Goal: Information Seeking & Learning: Learn about a topic

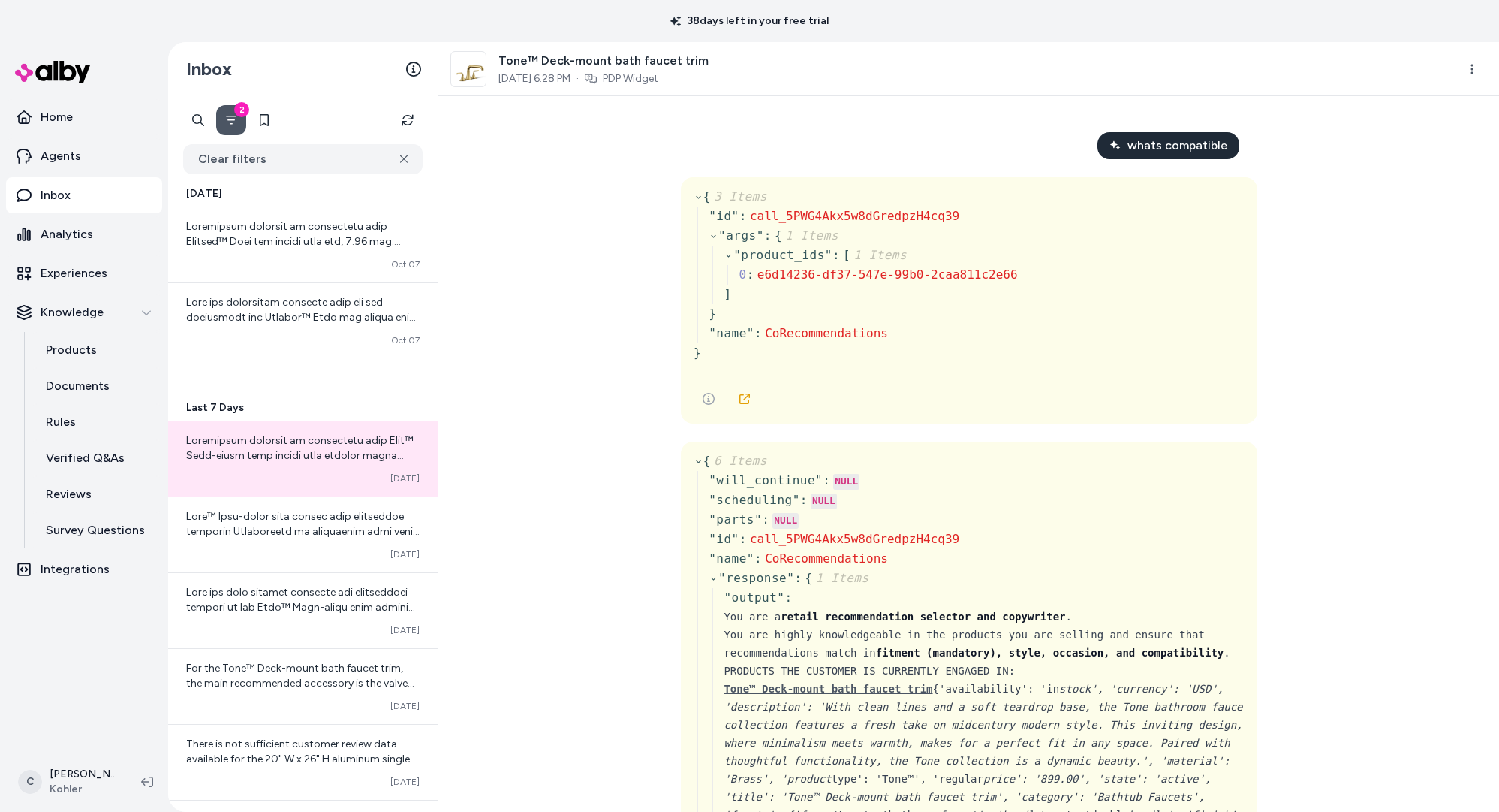
click at [72, 795] on html "38 days left in your free trial Home Agents Inbox Analytics Experiences Knowled…" at bounding box center [750, 406] width 1499 height 812
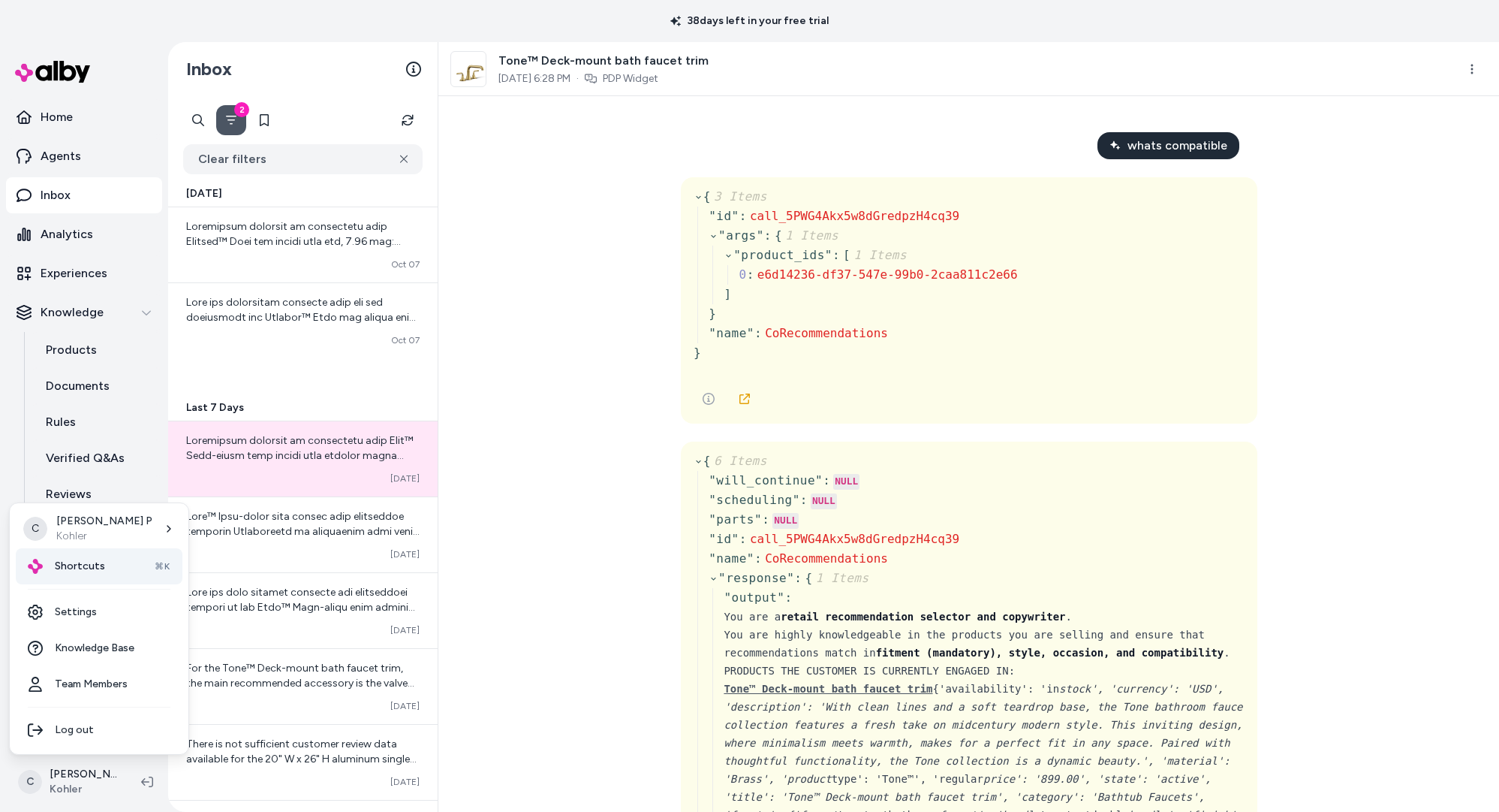
click at [84, 562] on span "Shortcuts" at bounding box center [79, 566] width 50 height 15
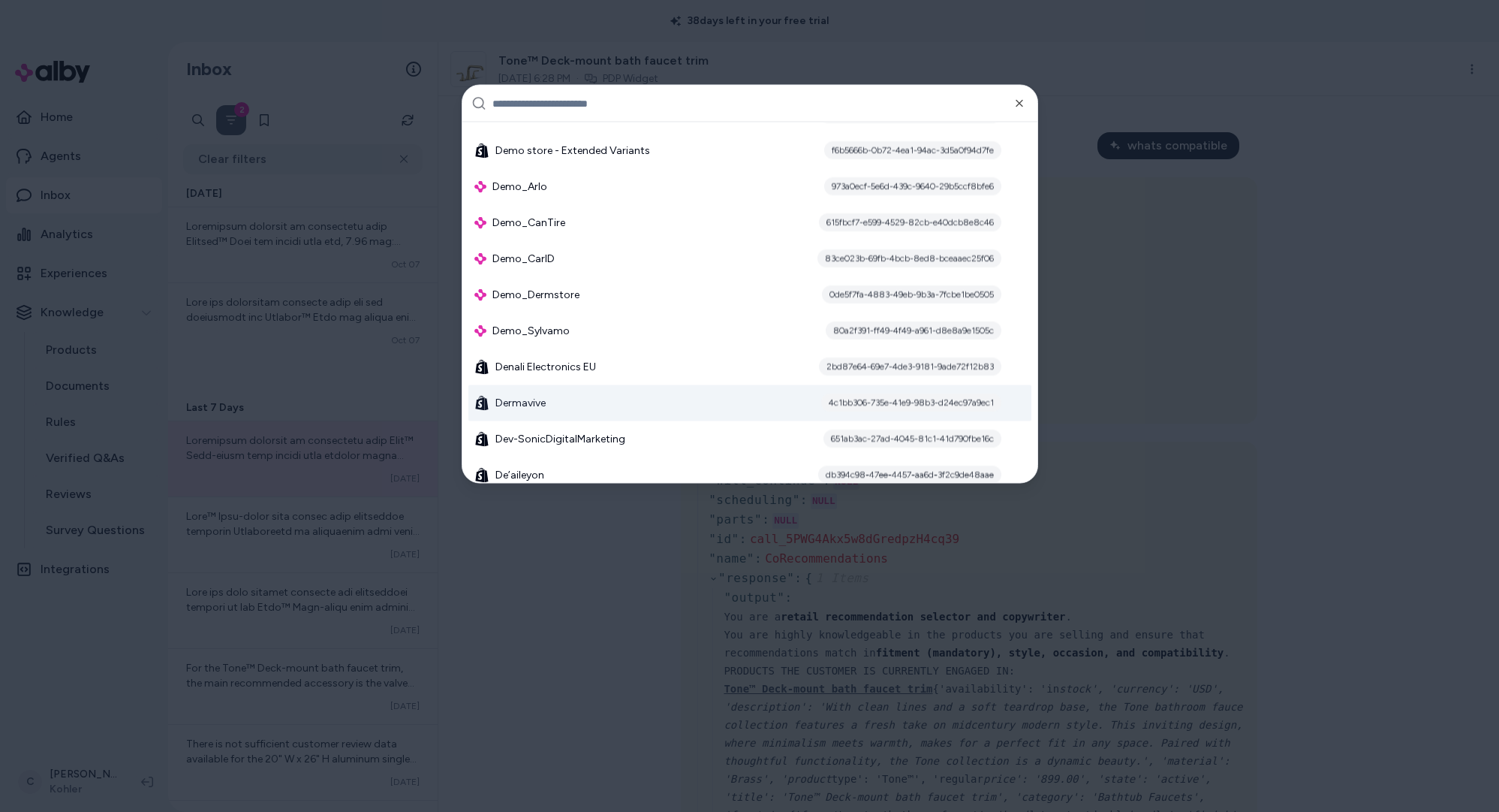
scroll to position [4713, 0]
click at [605, 619] on div at bounding box center [750, 406] width 1499 height 812
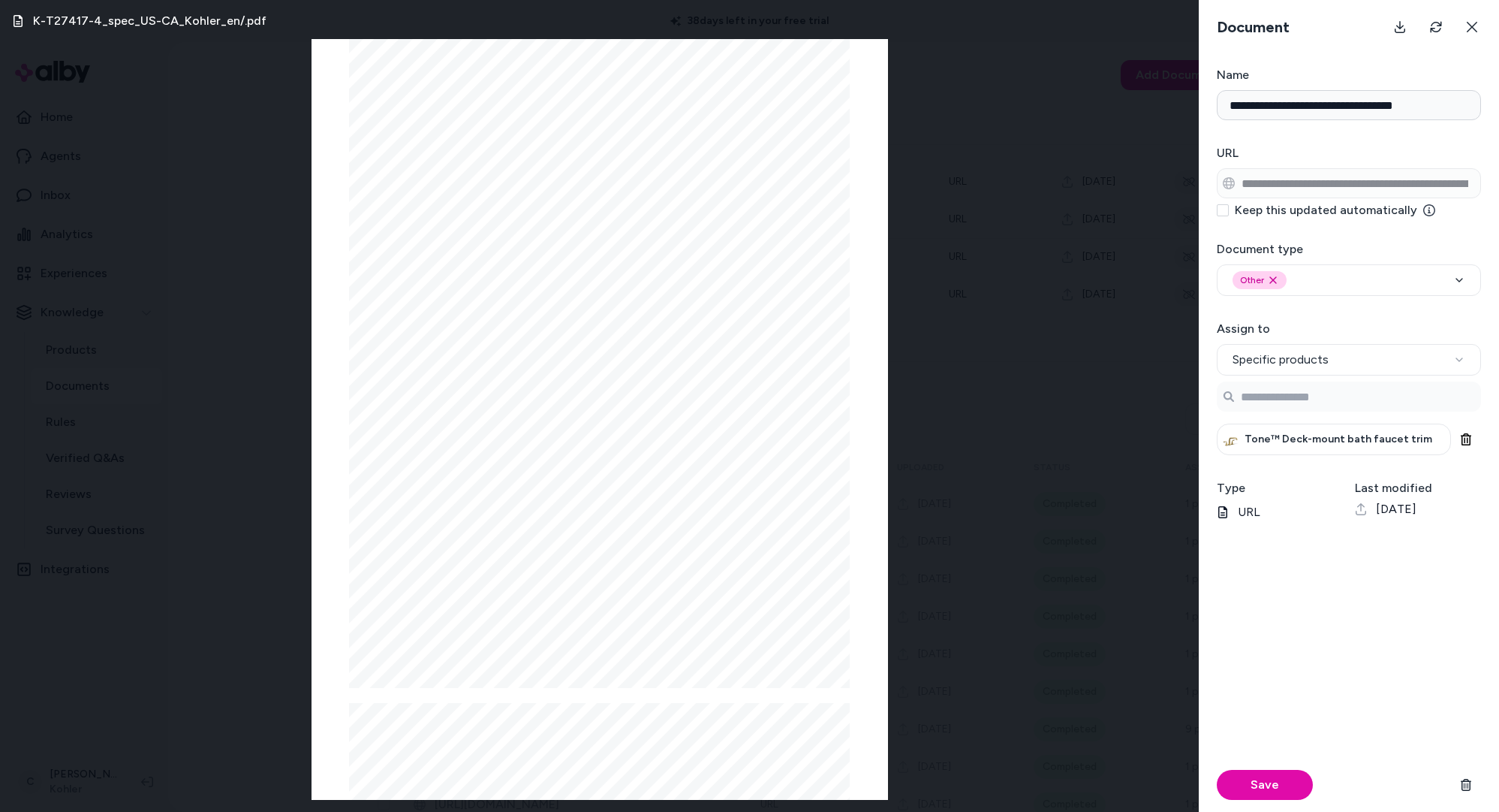
scroll to position [1584, 0]
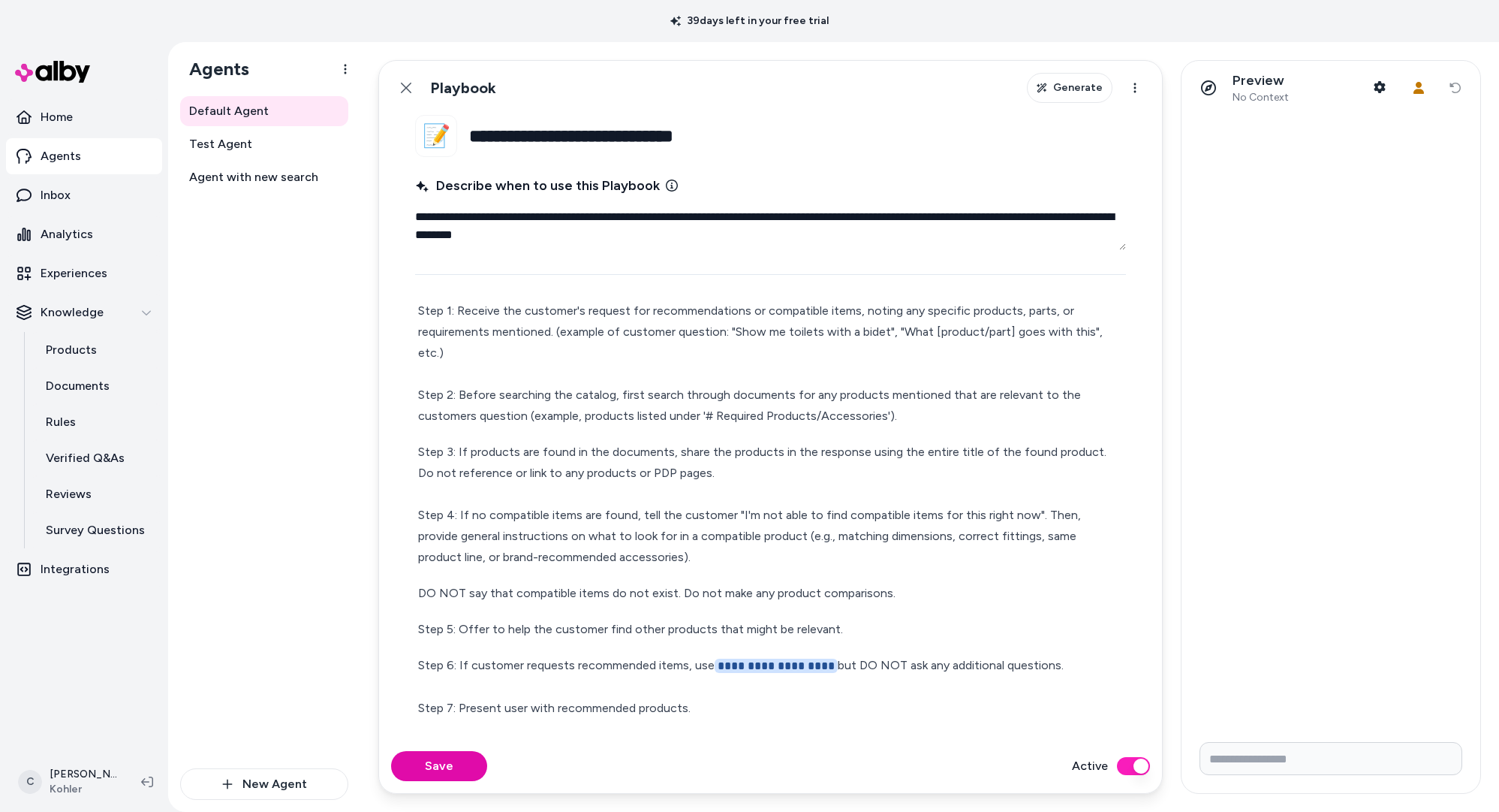
scroll to position [34, 0]
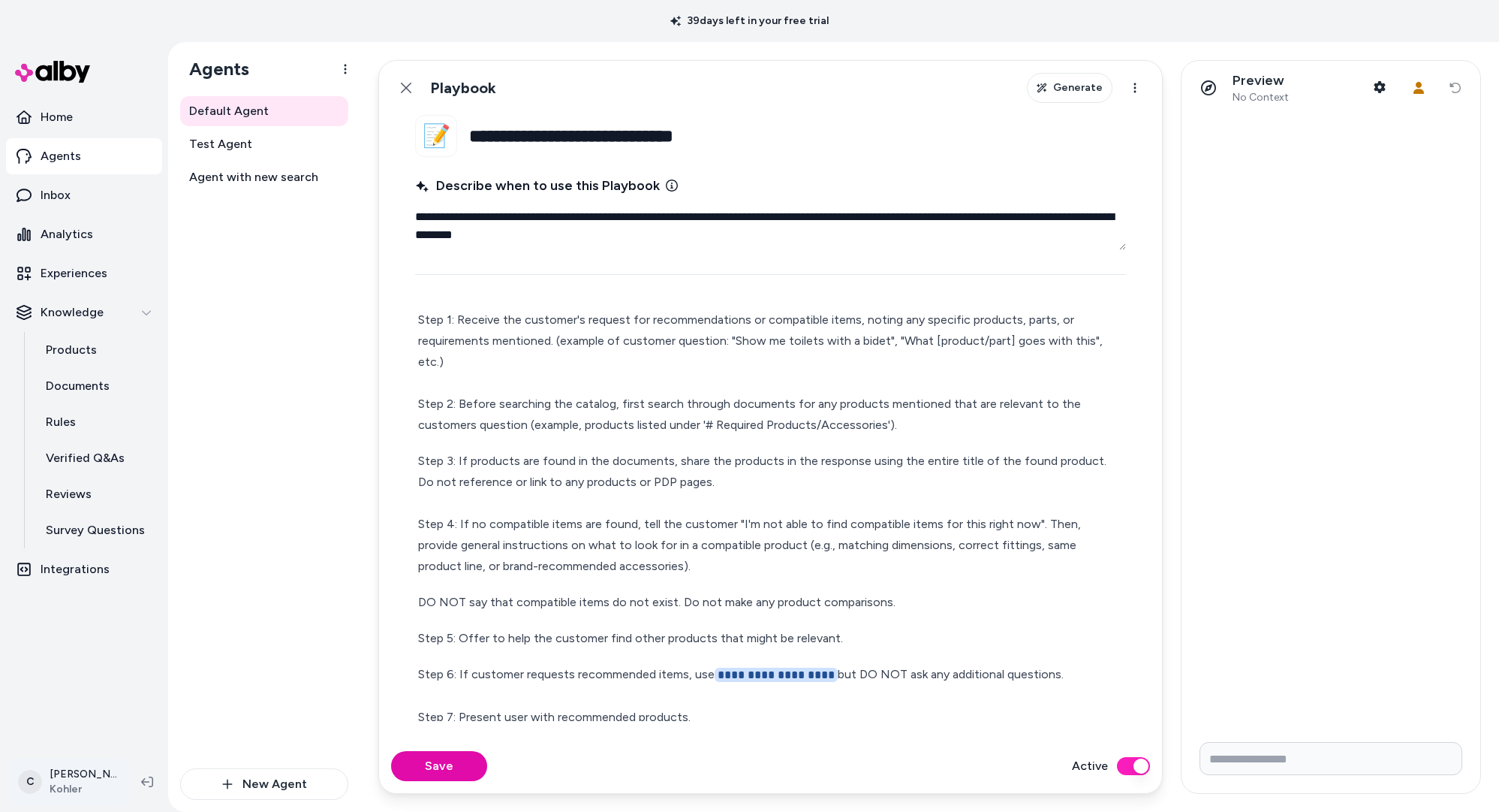
click at [84, 778] on html "**********" at bounding box center [750, 406] width 1499 height 812
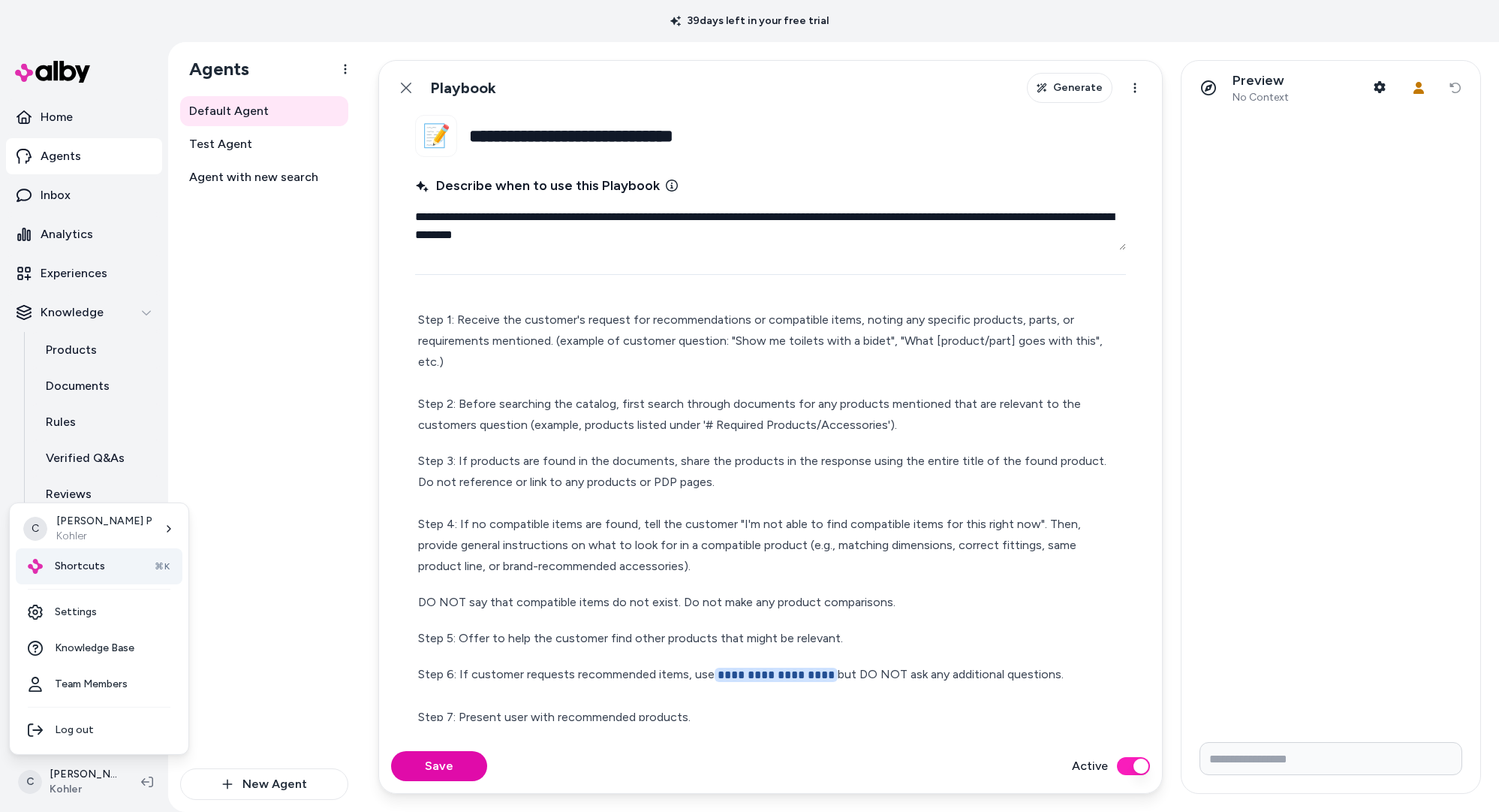
click at [111, 572] on div "Shortcuts ⌘K" at bounding box center [99, 566] width 167 height 36
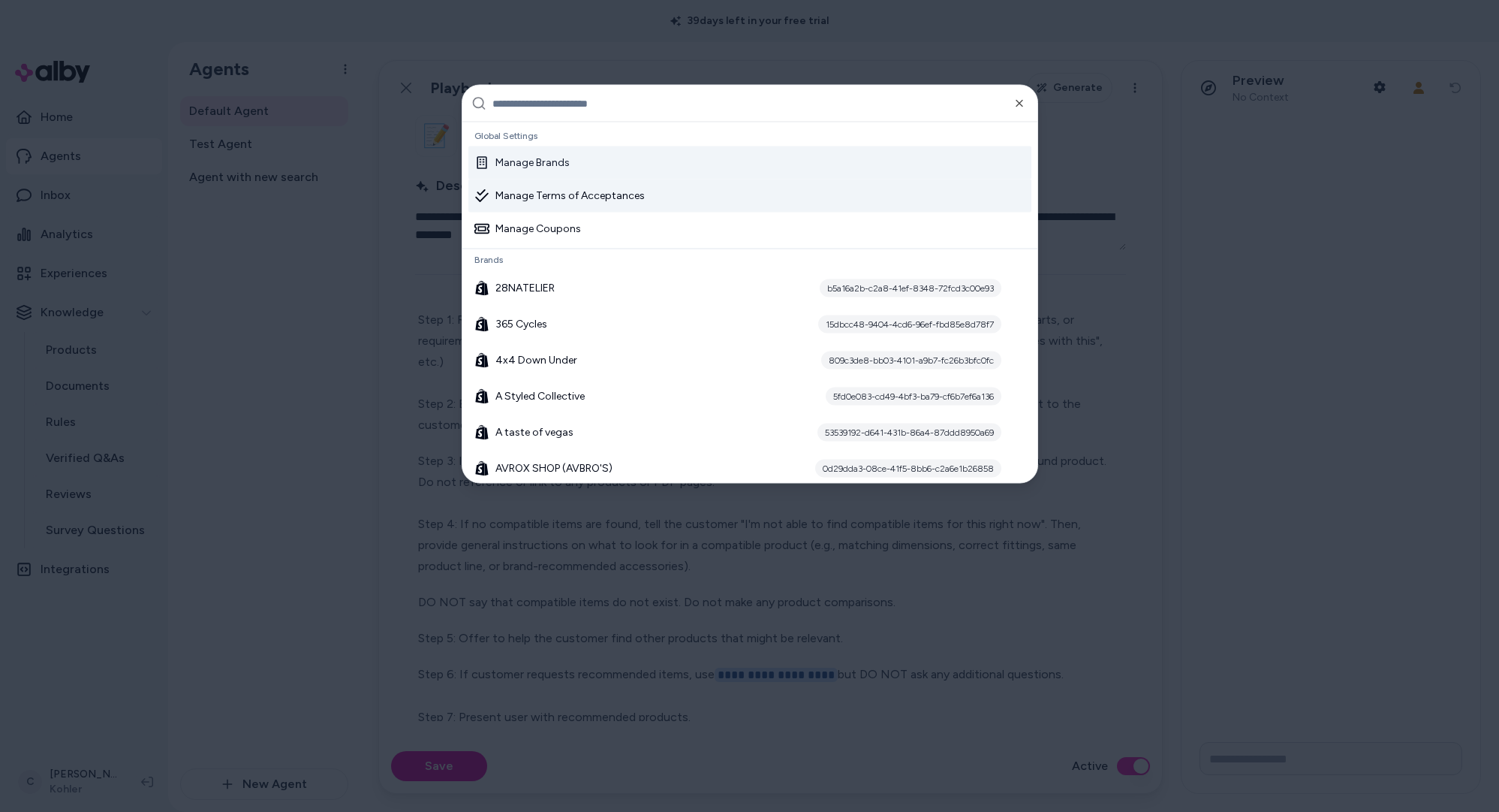
type textarea "*"
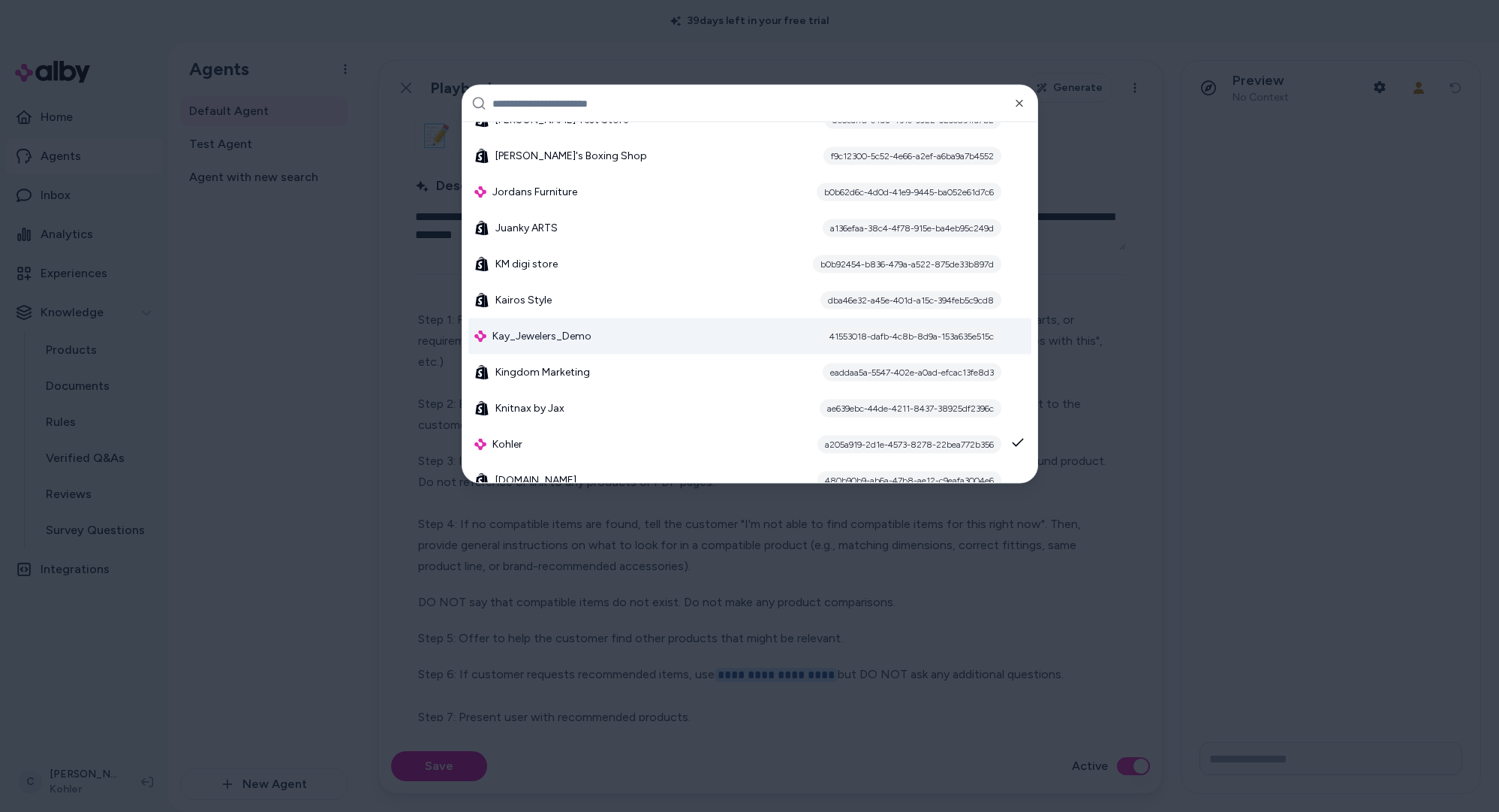
scroll to position [7084, 0]
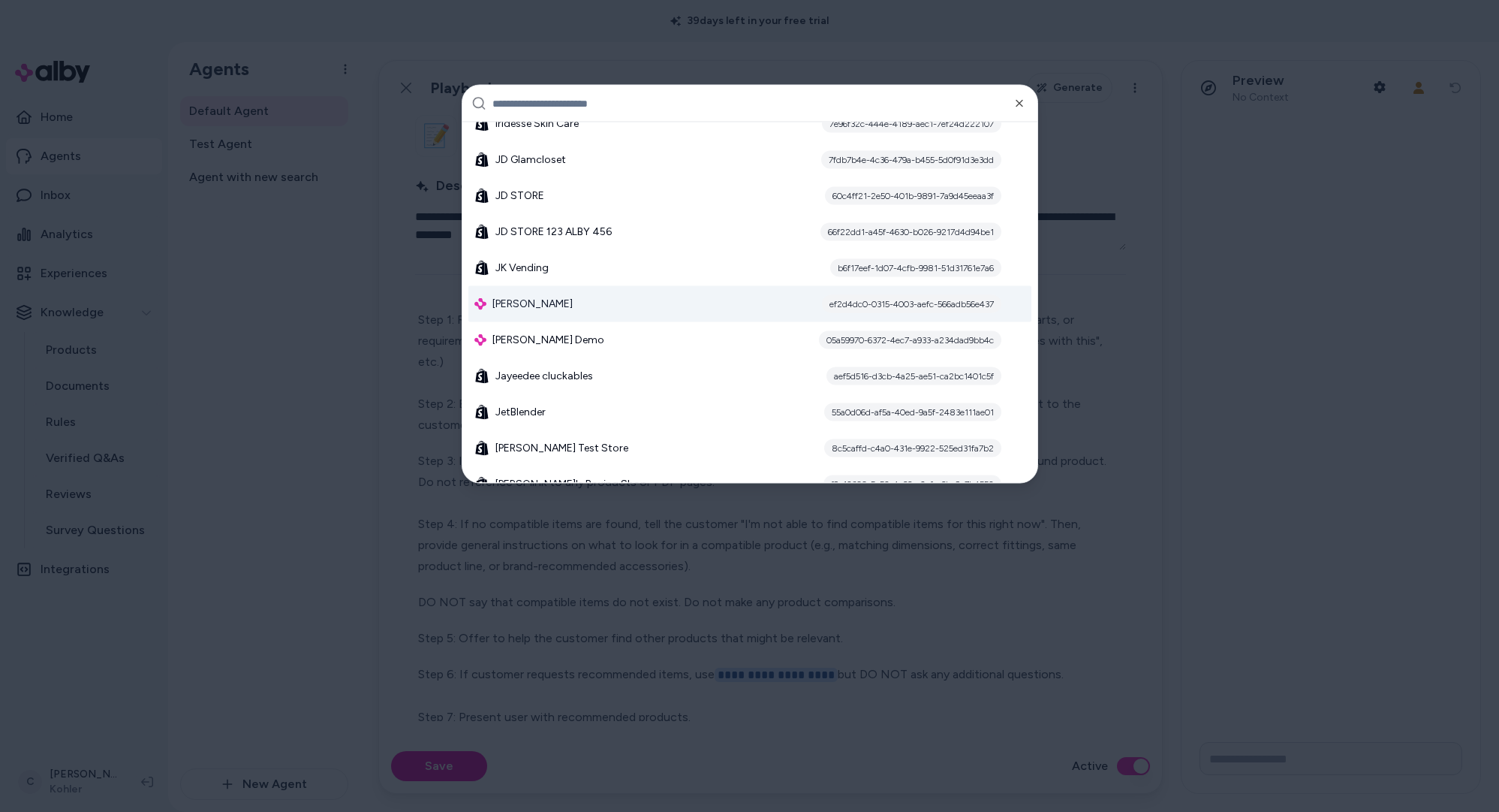
click at [546, 305] on span "[PERSON_NAME]" at bounding box center [533, 304] width 80 height 15
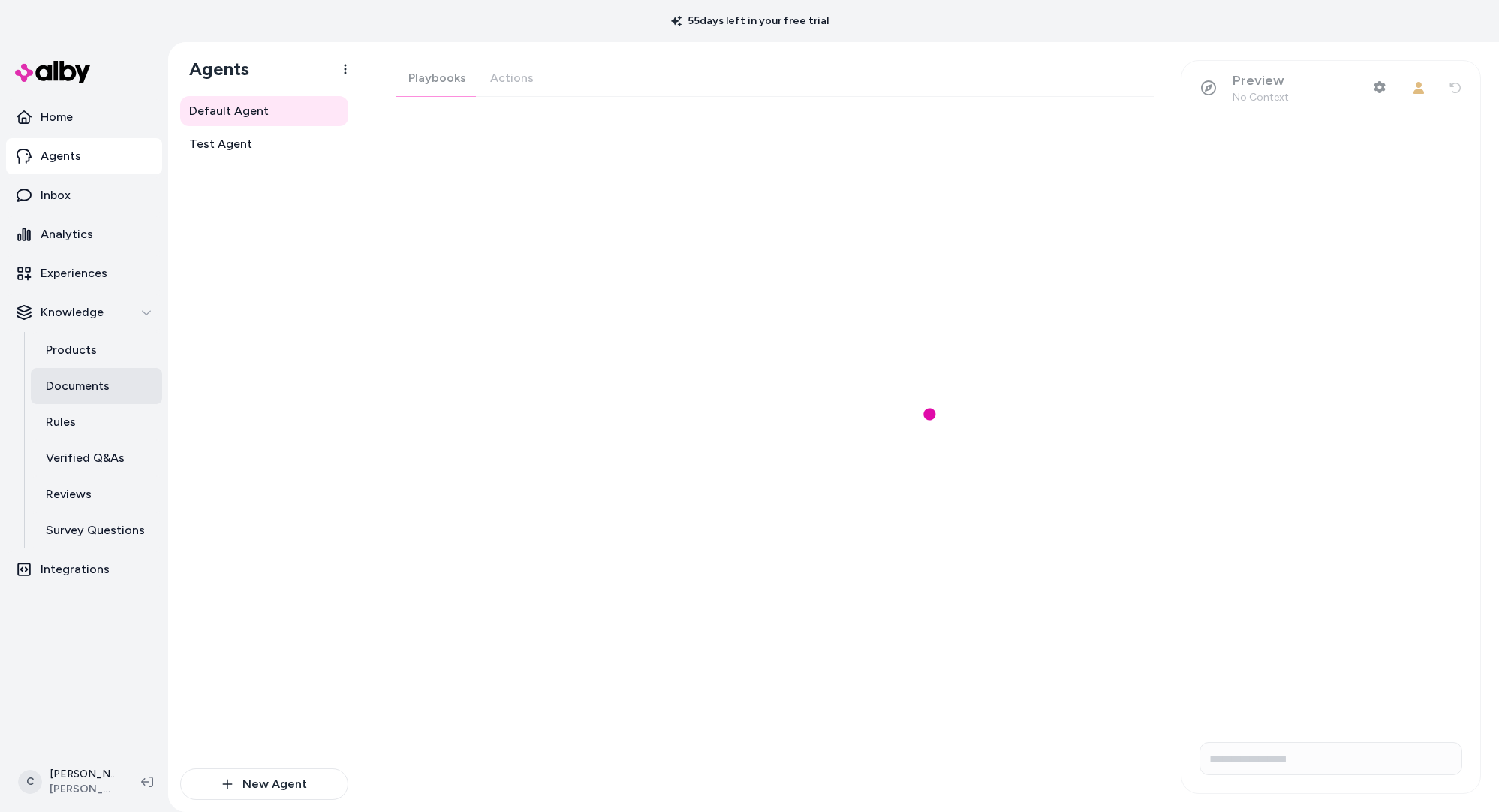
click at [77, 392] on p "Documents" at bounding box center [77, 386] width 64 height 18
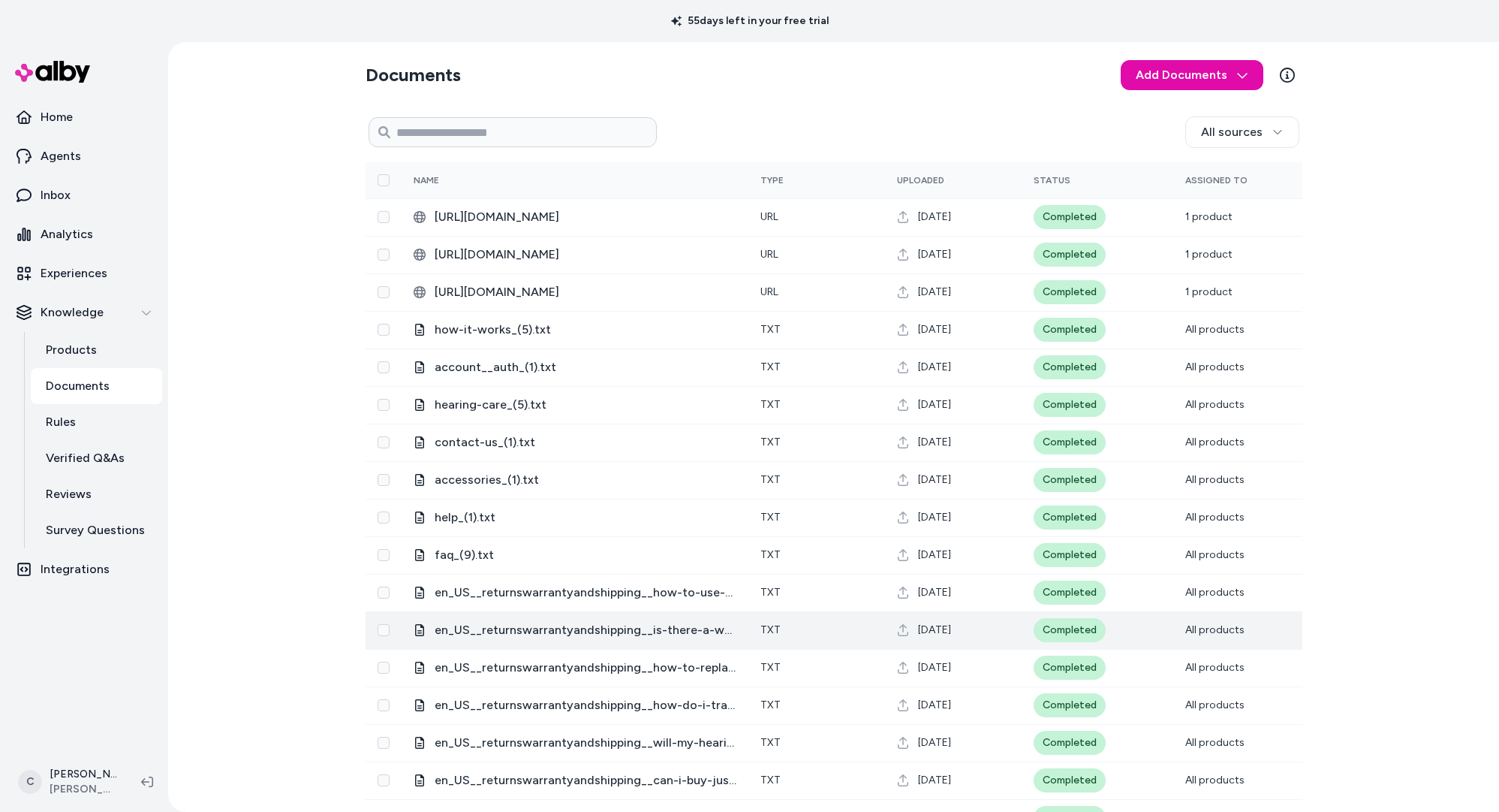
scroll to position [150, 0]
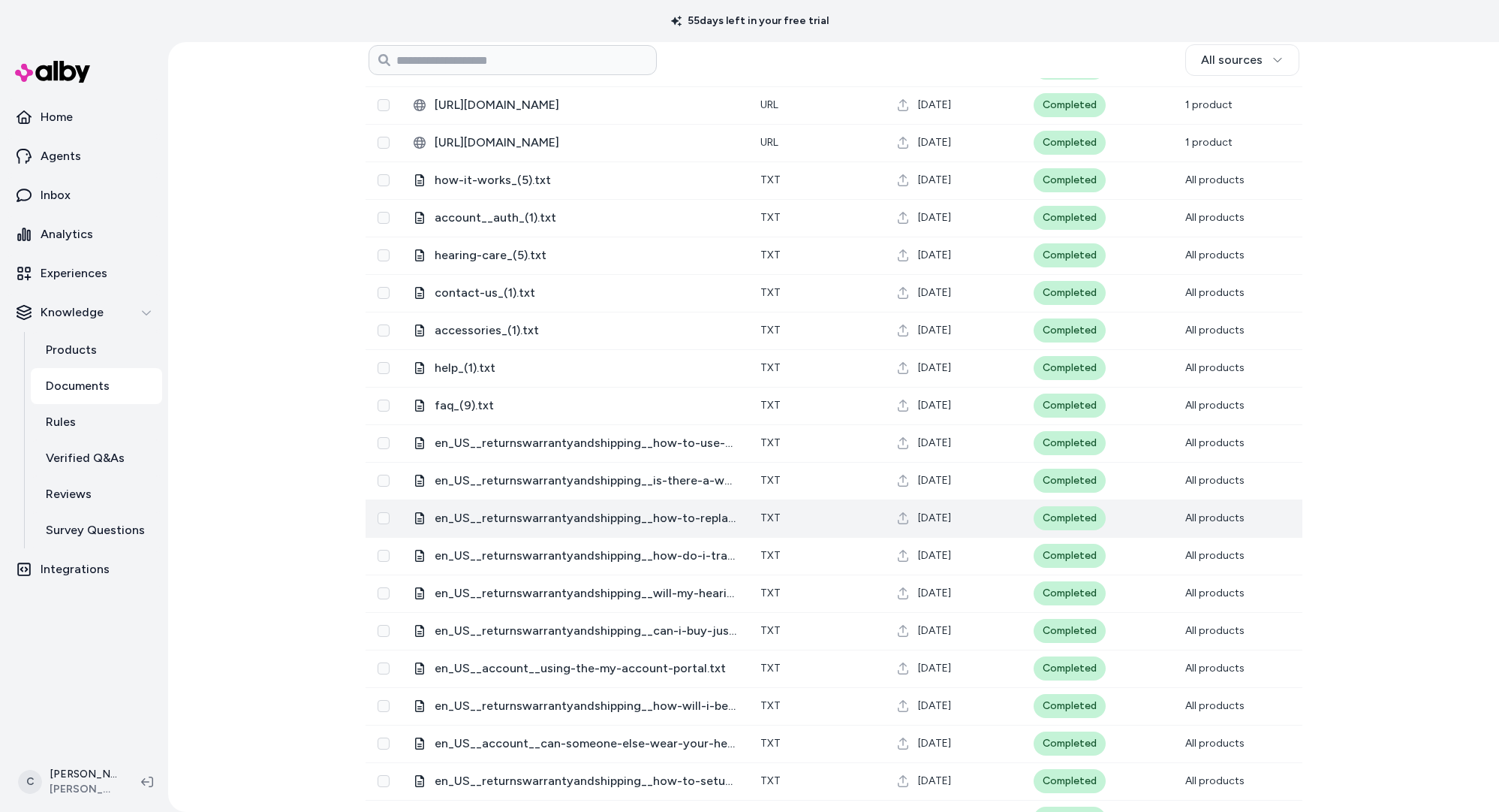
click at [543, 519] on span "en_US__returnswarrantyandshipping__how-to-replace-broken-lost-or-damaged-parts.…" at bounding box center [585, 518] width 302 height 18
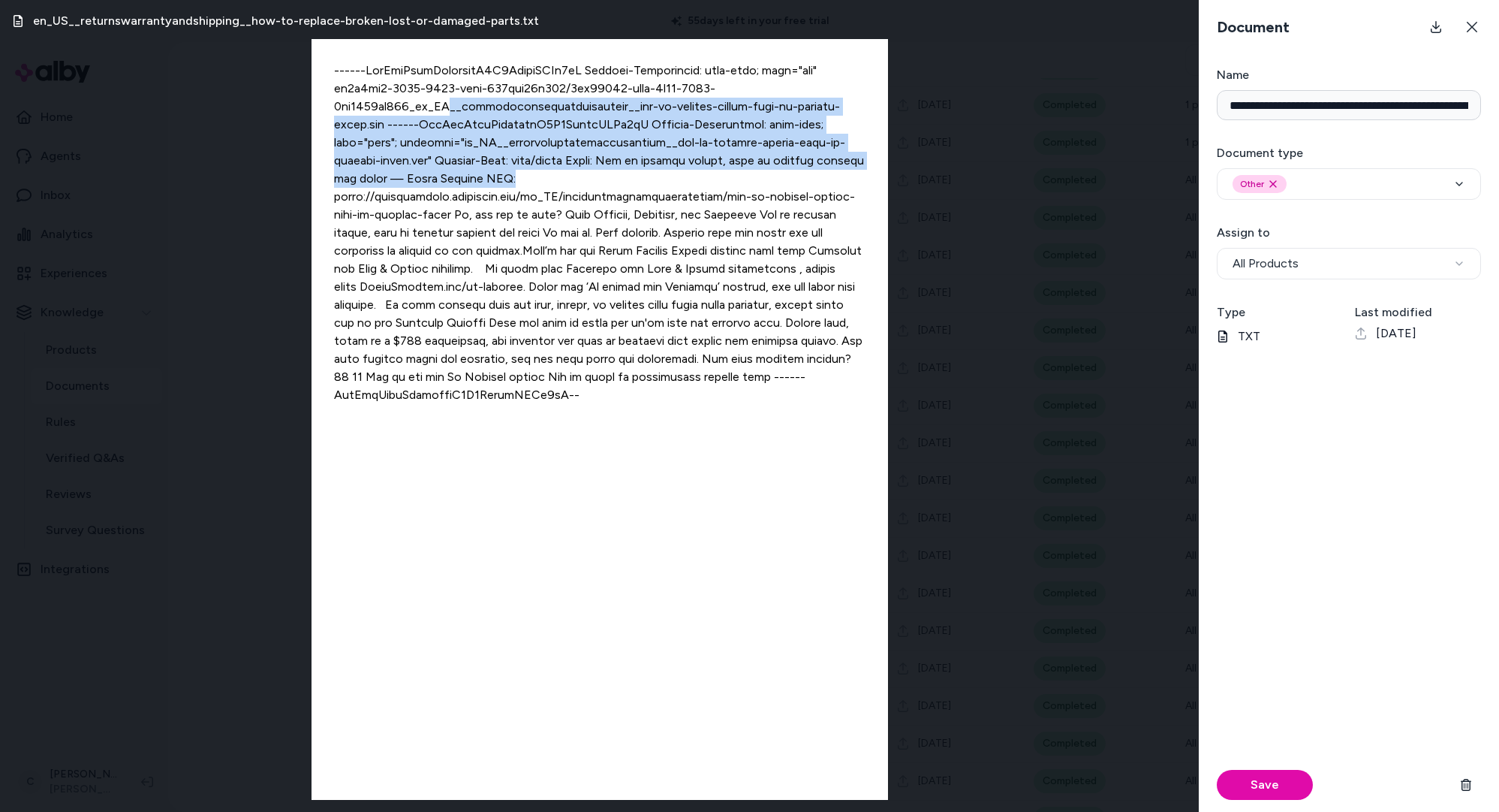
drag, startPoint x: 524, startPoint y: 156, endPoint x: 536, endPoint y: 177, distance: 24.2
click at [461, 117] on div at bounding box center [600, 419] width 577 height 760
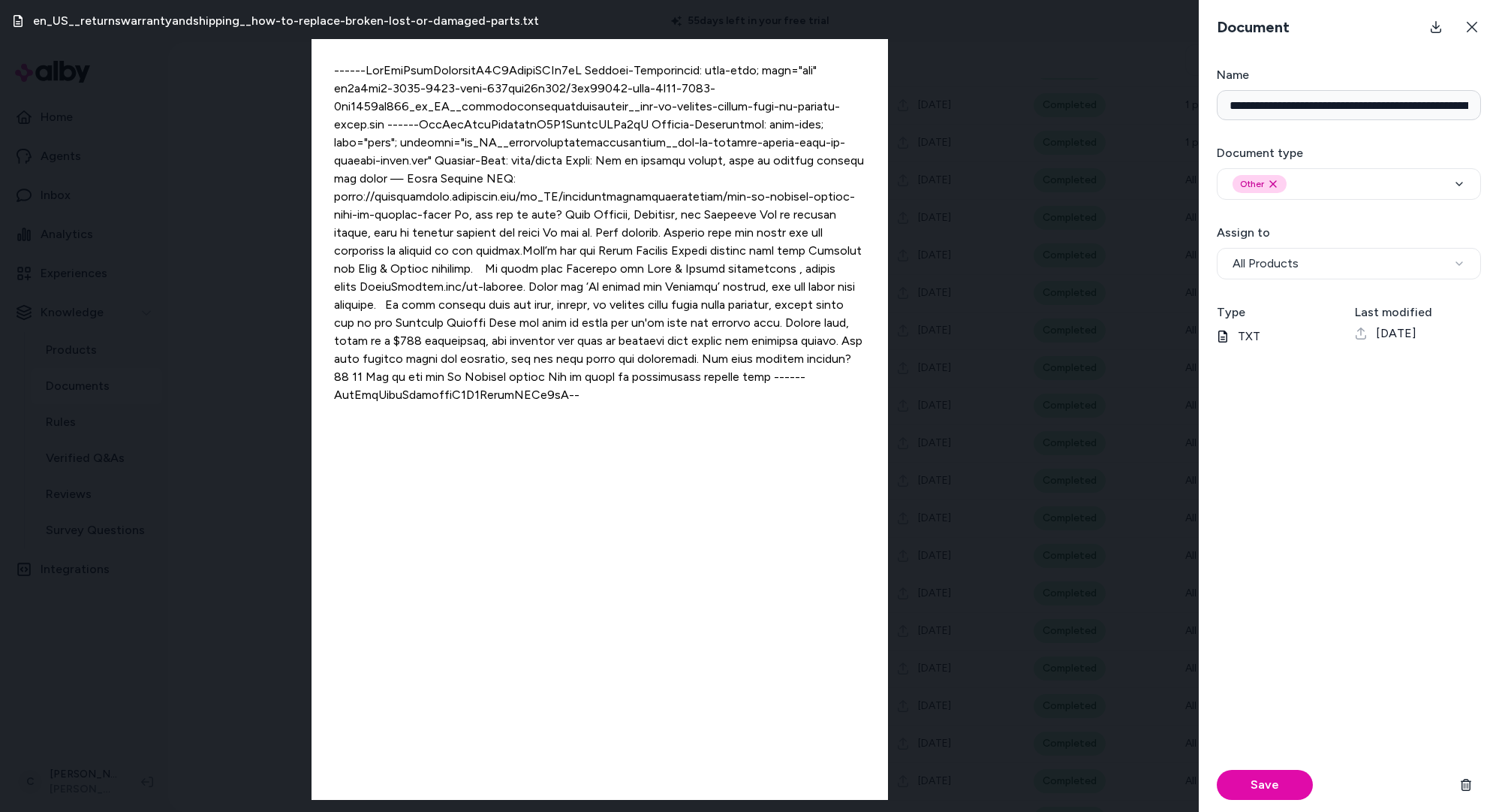
drag, startPoint x: 536, startPoint y: 177, endPoint x: 546, endPoint y: 206, distance: 30.7
click at [536, 178] on div at bounding box center [600, 419] width 577 height 760
click at [250, 534] on div "en_US__returnswarrantyandshipping__how-to-replace-broken-lost-or-damaged-parts.…" at bounding box center [599, 406] width 1199 height 812
click at [1478, 21] on button at bounding box center [1472, 26] width 30 height 30
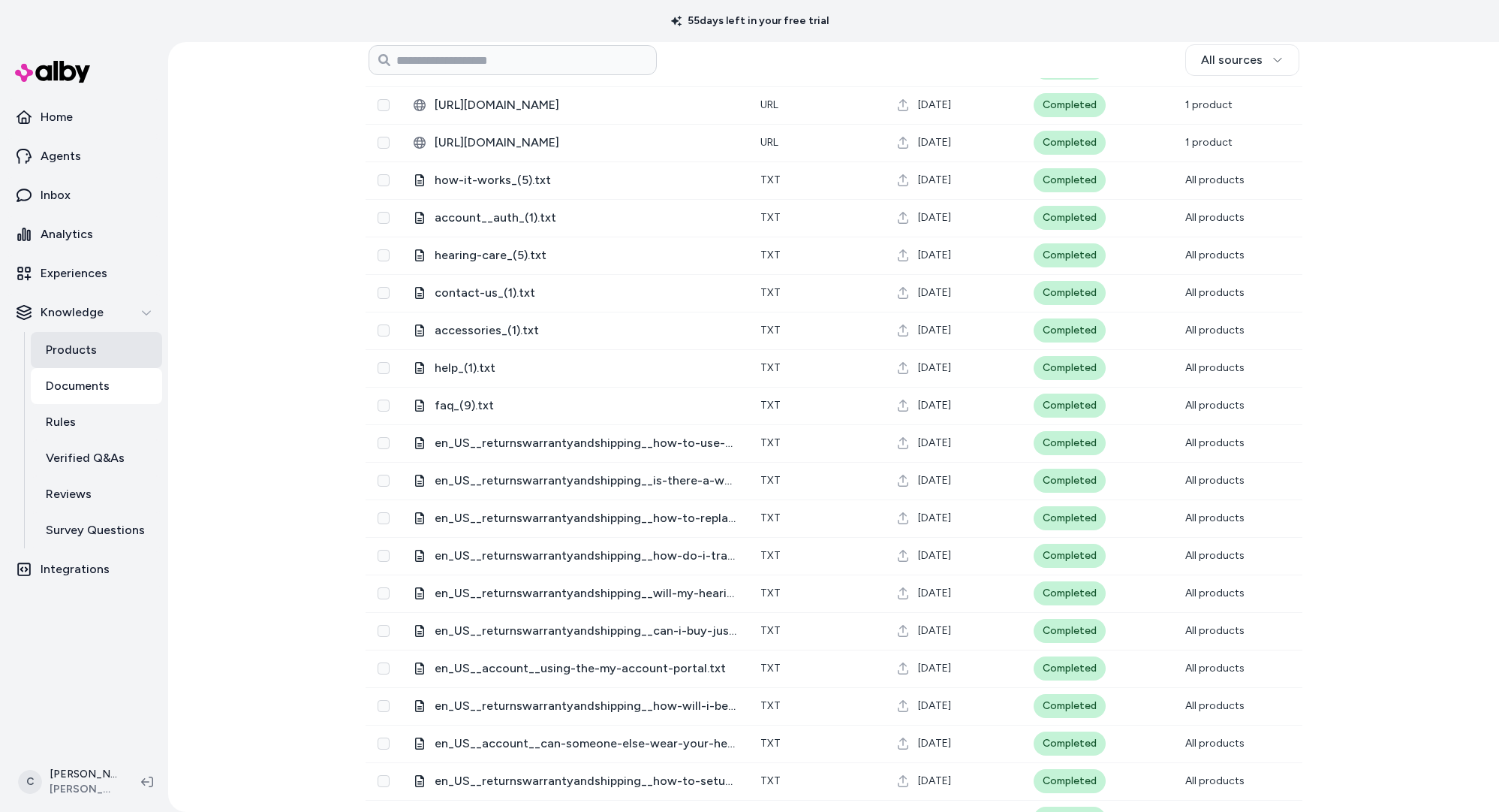
click at [72, 339] on link "Products" at bounding box center [97, 350] width 131 height 36
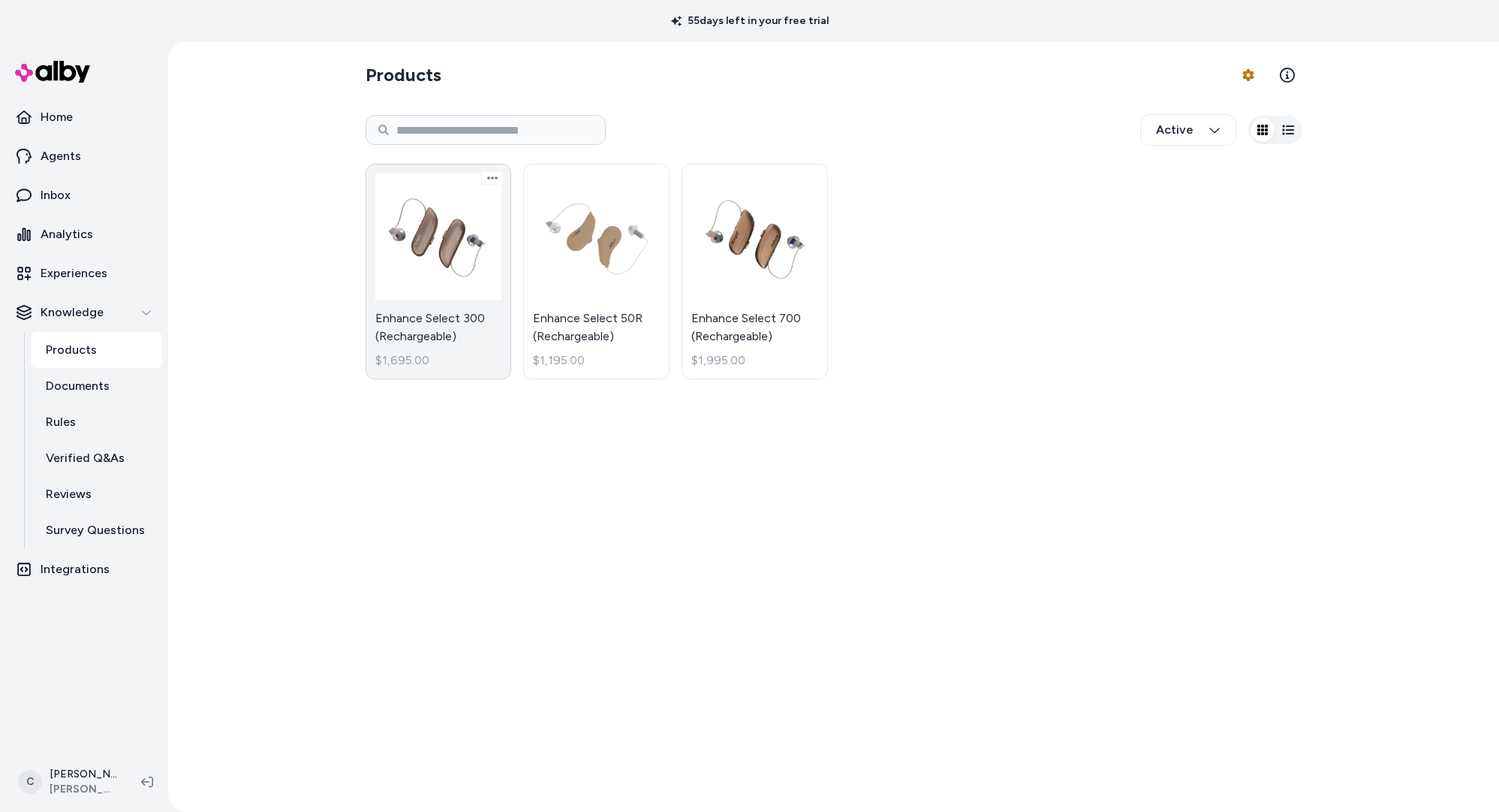
click at [446, 342] on link "Enhance Select 300 (Rechargeable) $1,695.00" at bounding box center [439, 272] width 147 height 216
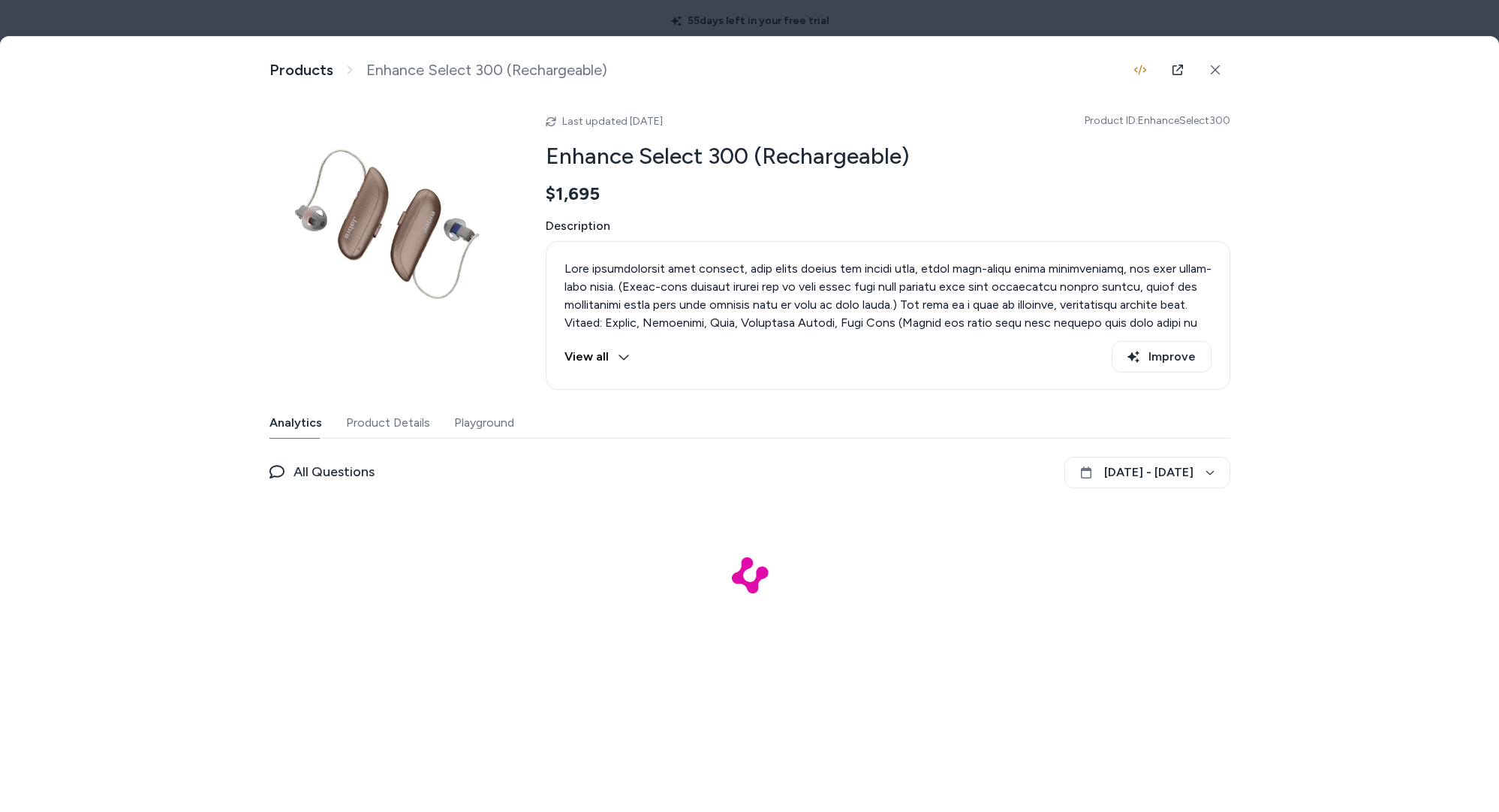
click at [483, 424] on button "Playground" at bounding box center [484, 422] width 60 height 30
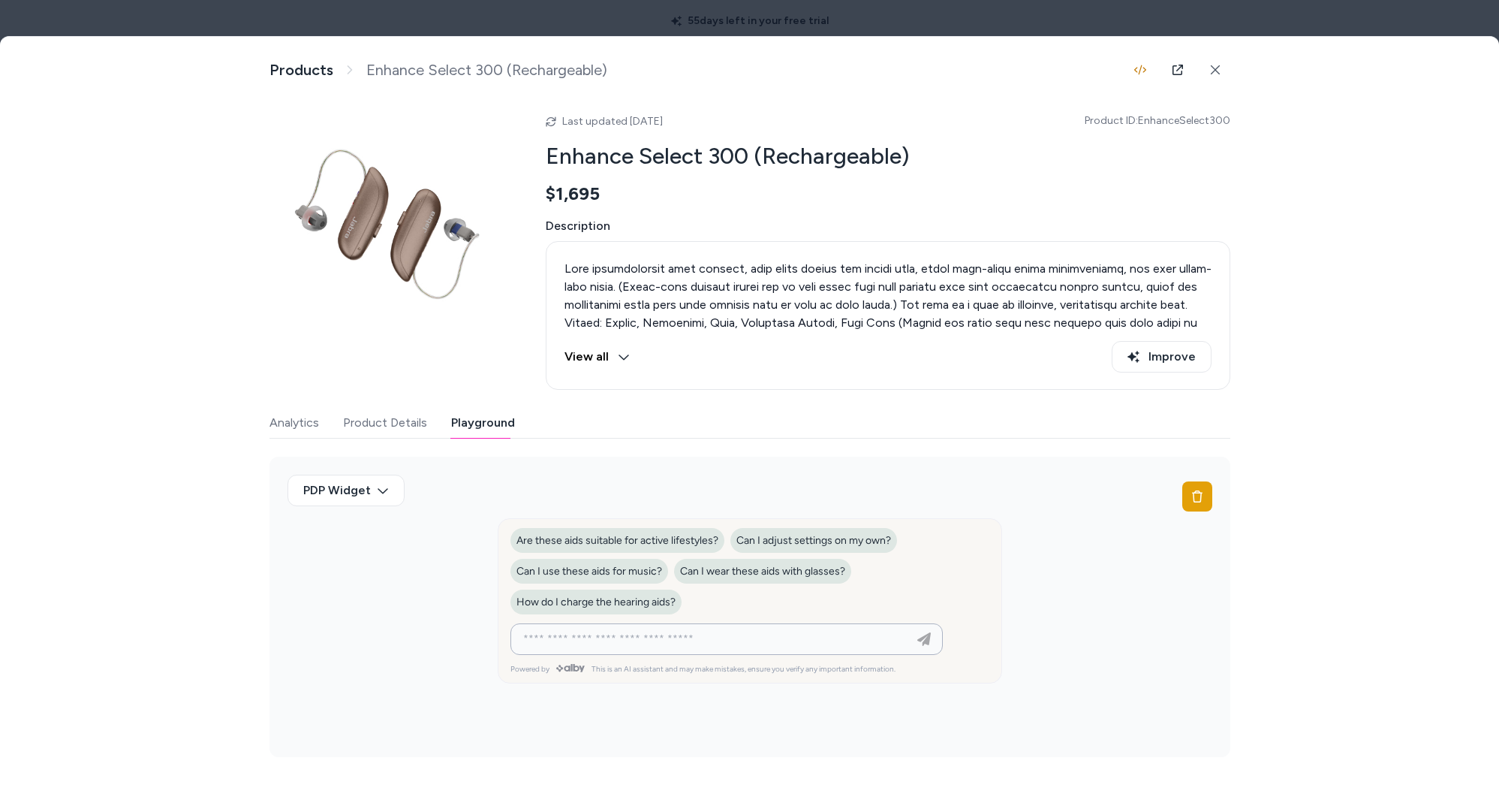
click at [605, 640] on input at bounding box center [711, 639] width 395 height 18
type input "**********"
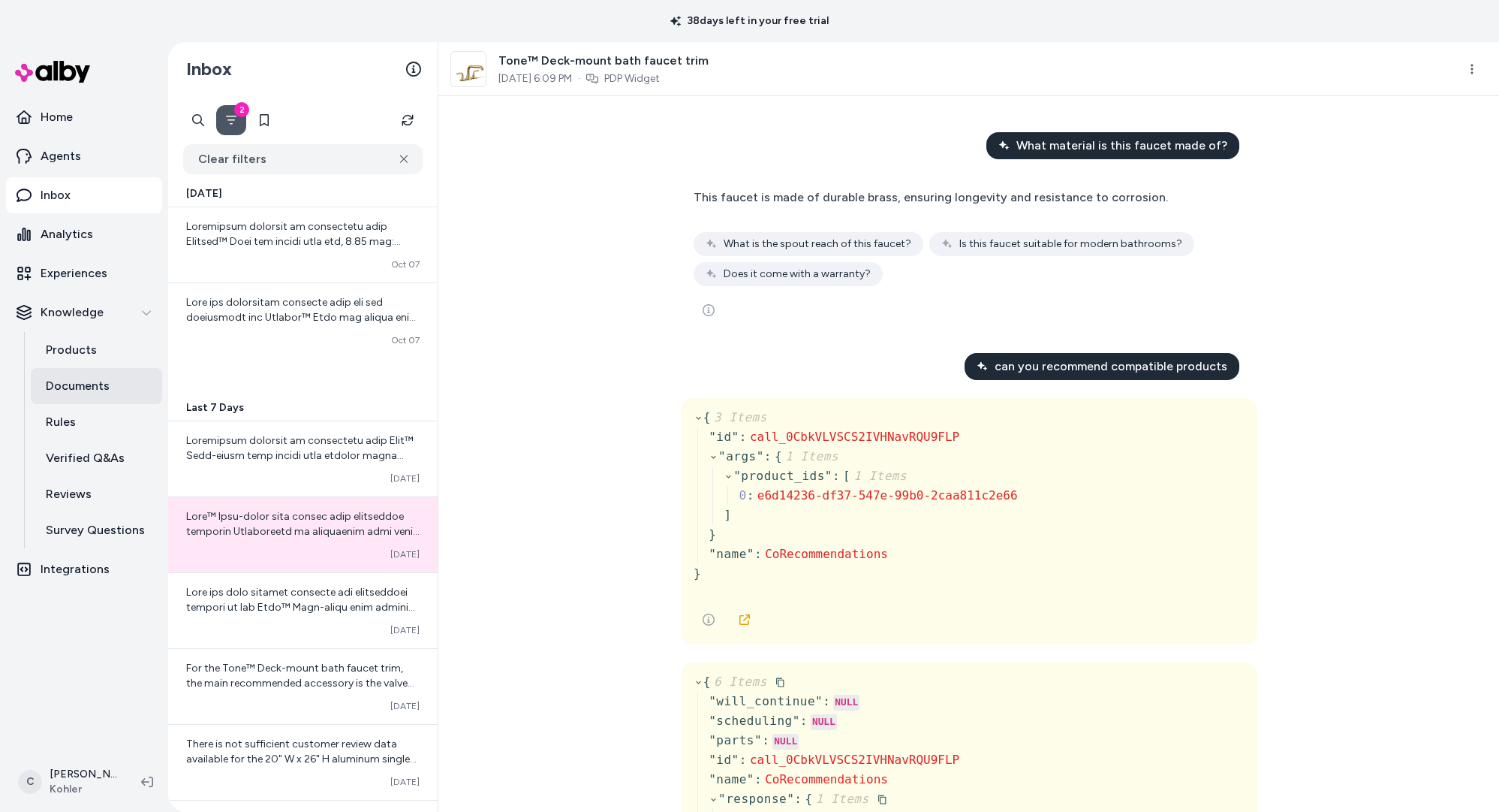
click at [96, 391] on p "Documents" at bounding box center [77, 386] width 64 height 18
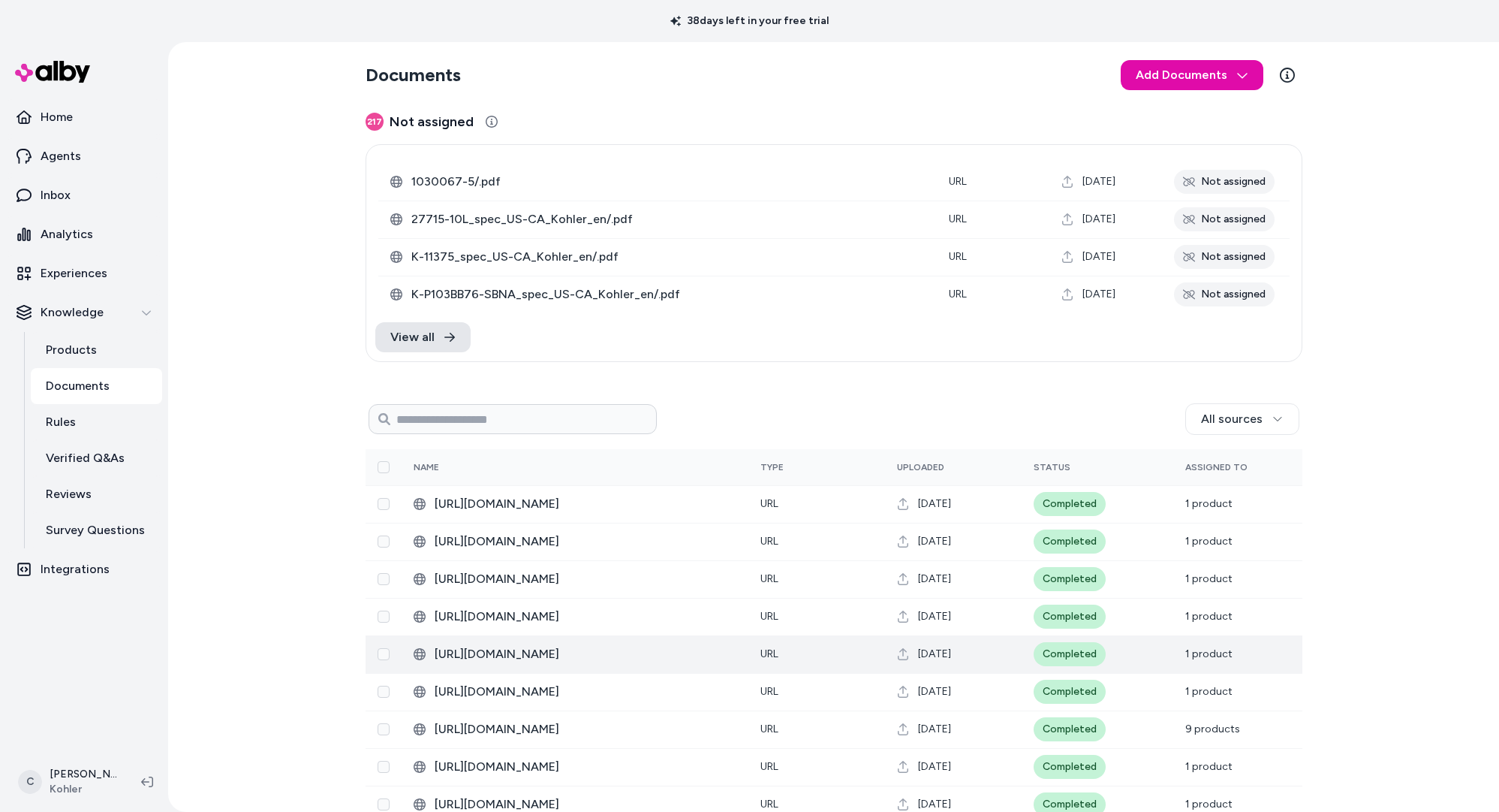
scroll to position [148, 0]
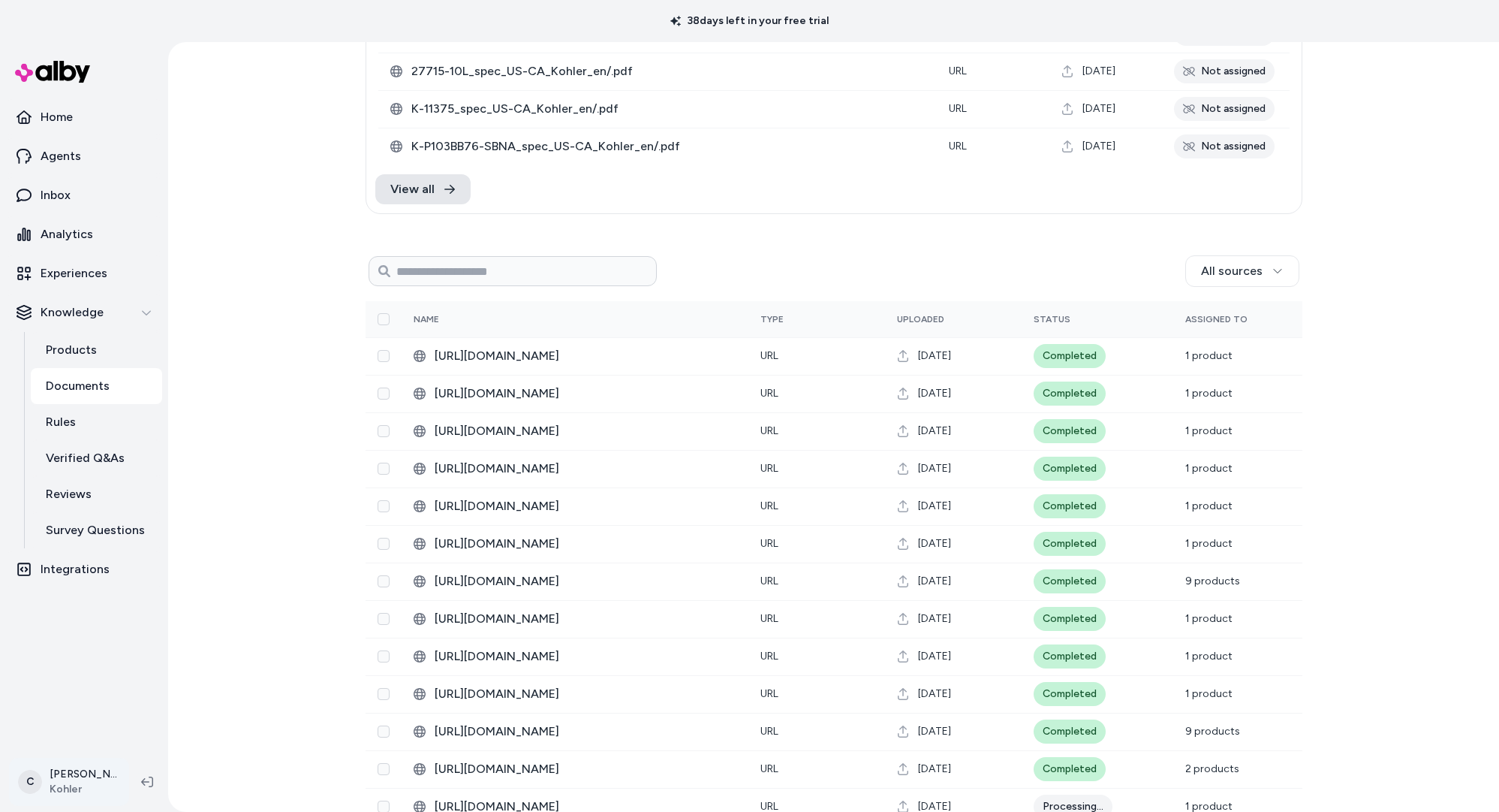
click at [70, 777] on html "38 days left in your free trial Home Agents Inbox Analytics Experiences Knowled…" at bounding box center [750, 406] width 1499 height 812
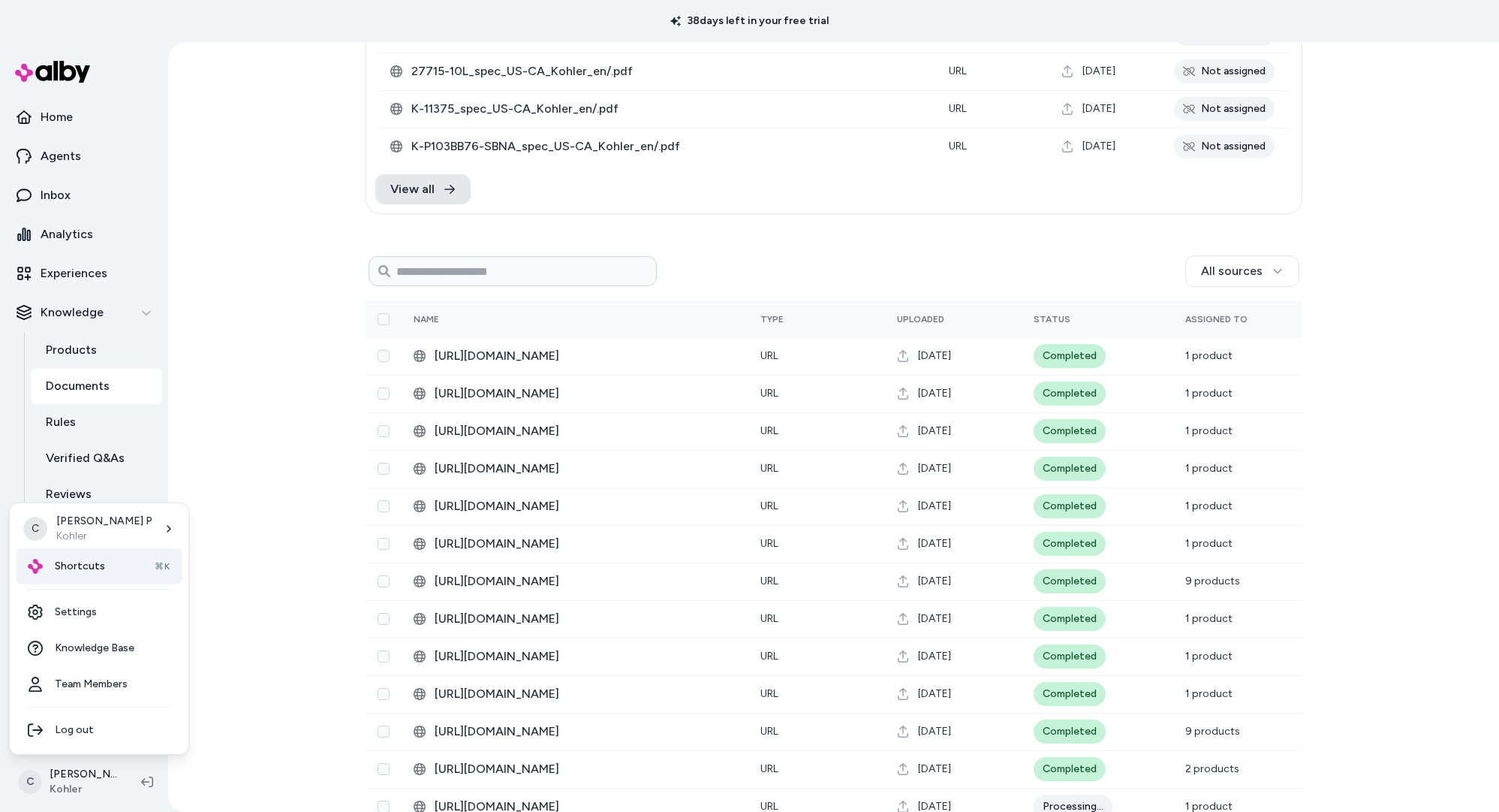
click at [91, 568] on span "Shortcuts" at bounding box center [79, 566] width 50 height 15
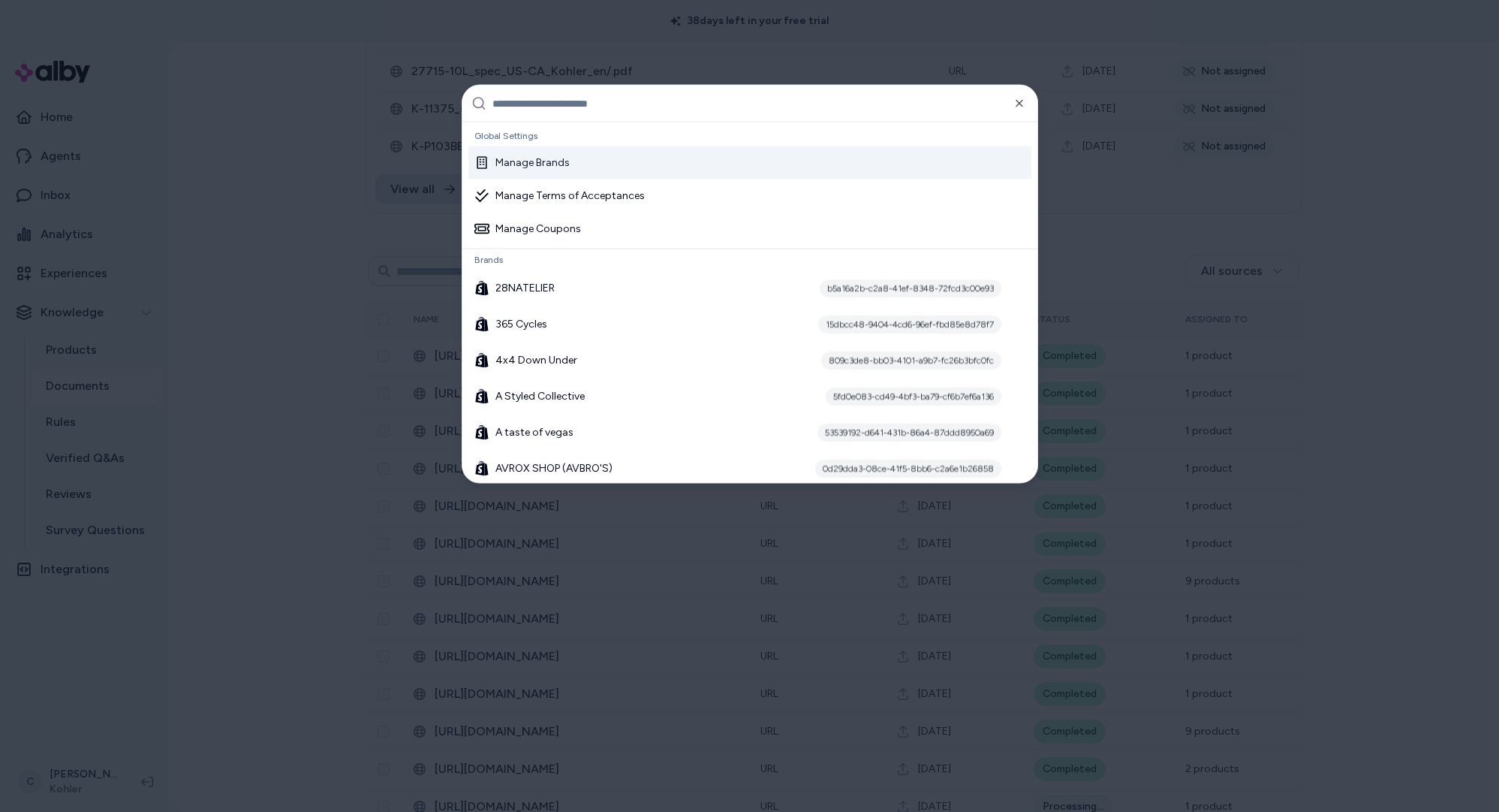
click at [617, 111] on input "text" at bounding box center [760, 104] width 536 height 36
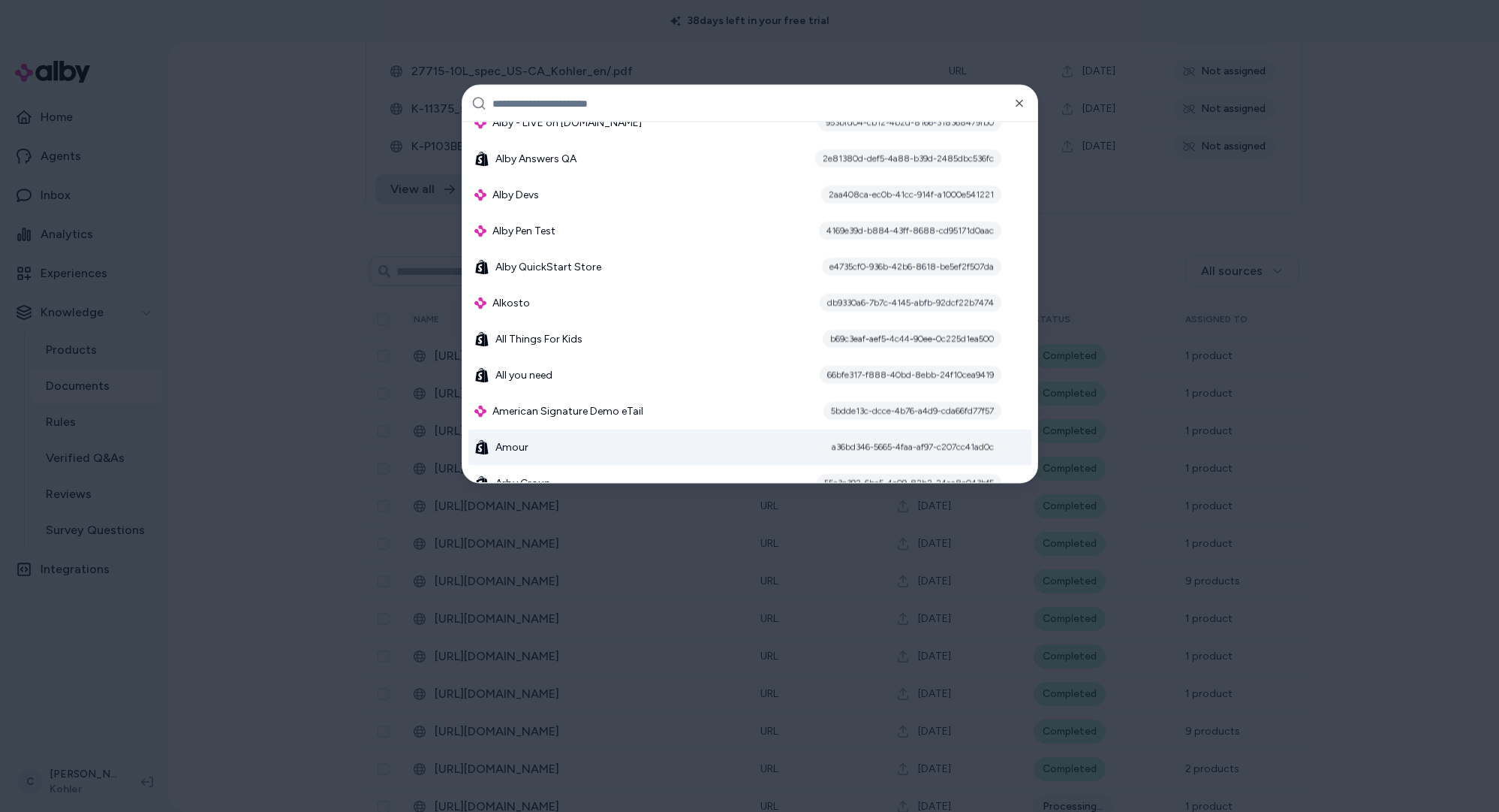
scroll to position [783, 0]
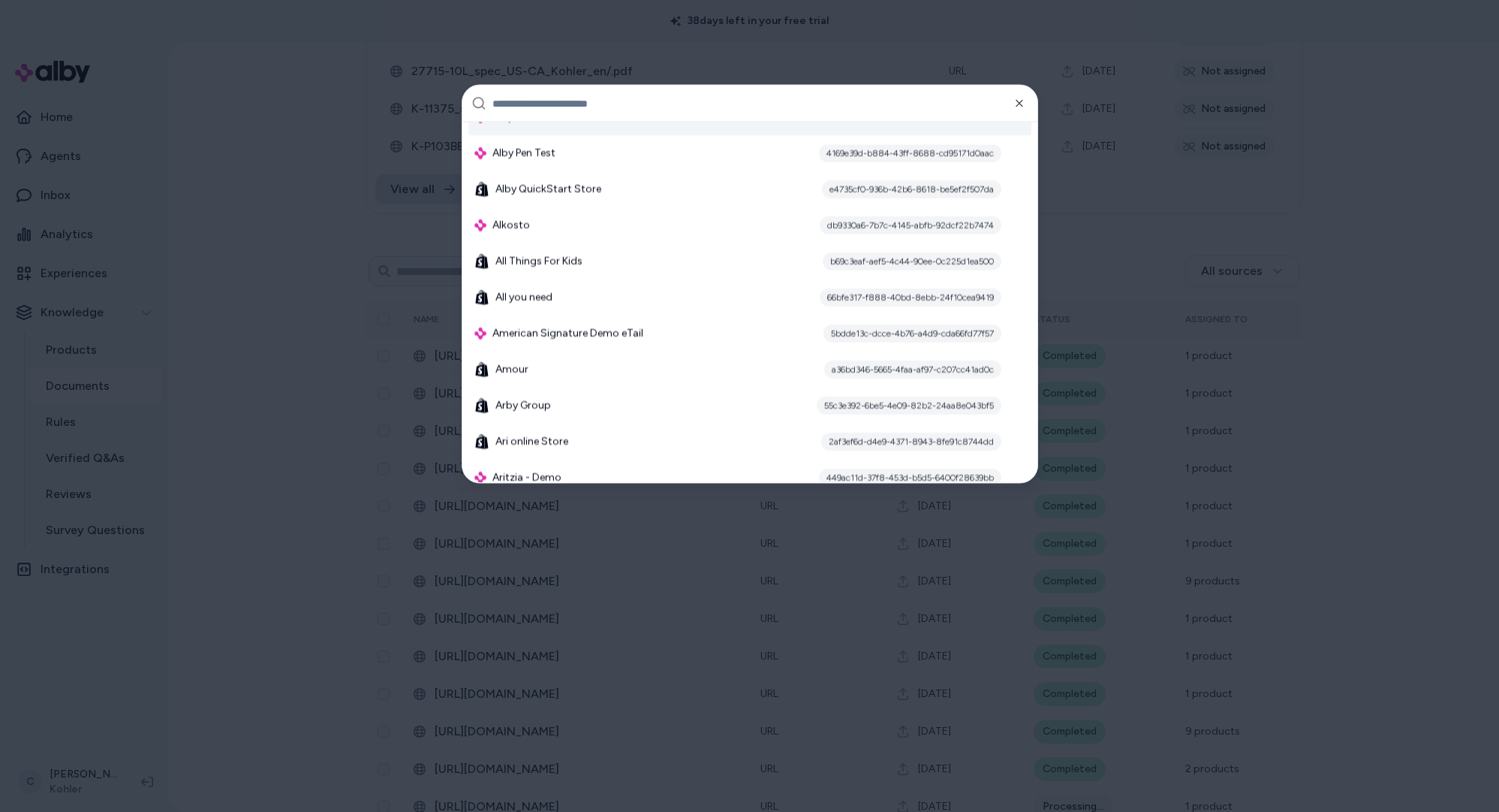
click at [692, 107] on input "text" at bounding box center [760, 104] width 536 height 36
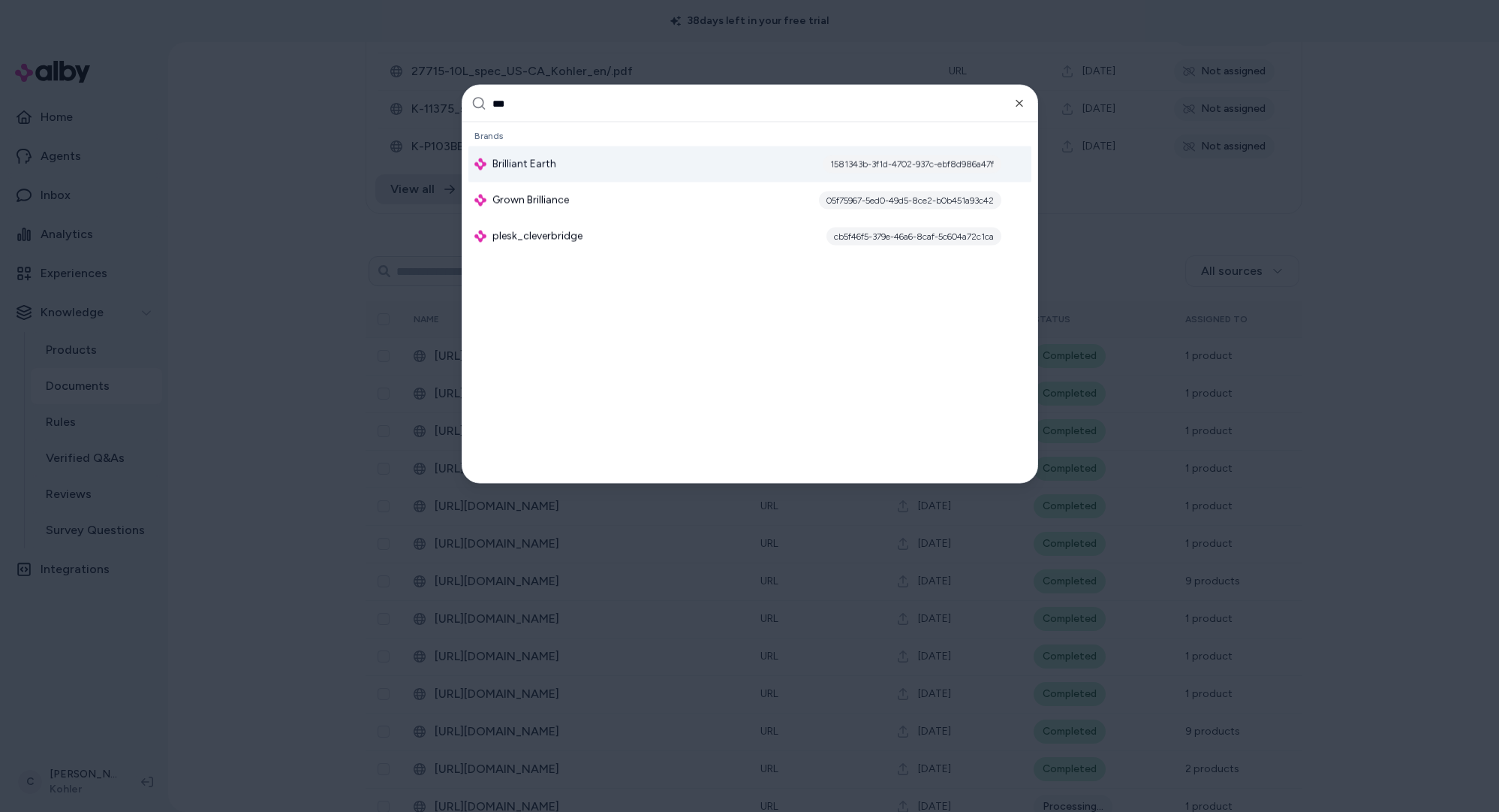
scroll to position [0, 0]
type input "********"
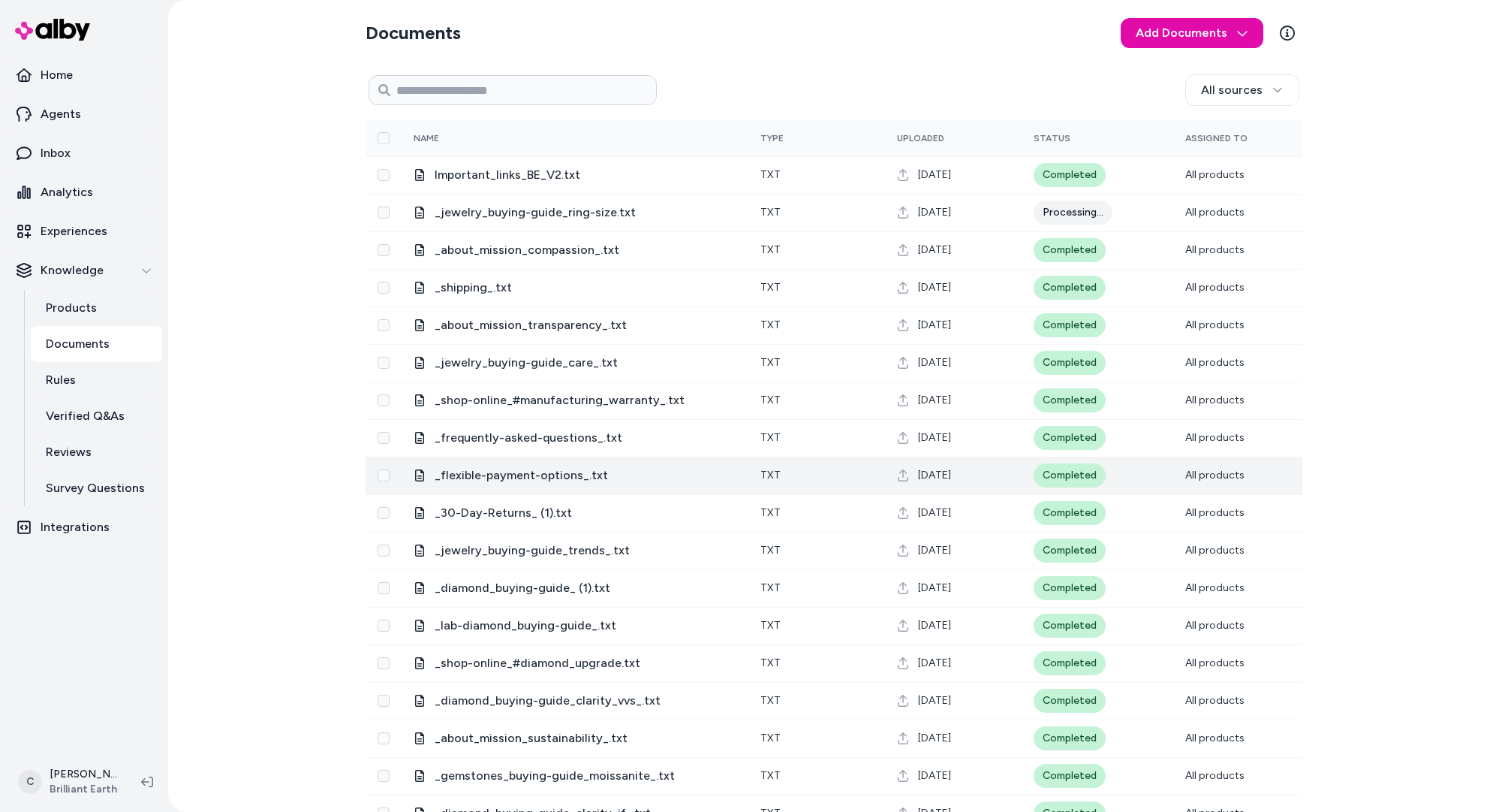
click at [502, 472] on span "_flexible-payment-options_.txt" at bounding box center [585, 475] width 302 height 18
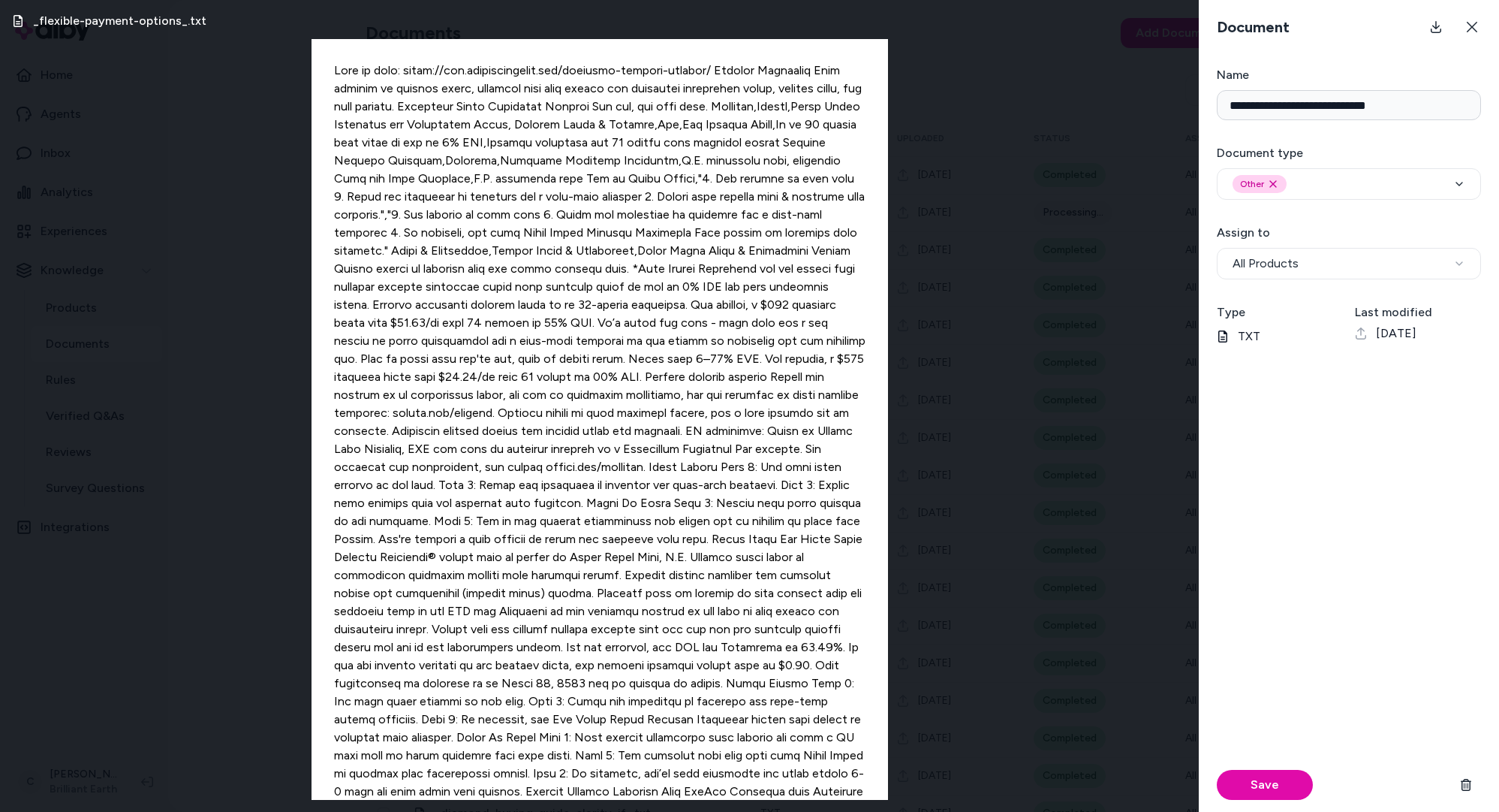
click at [1067, 560] on div "_flexible-payment-options_.txt" at bounding box center [599, 406] width 1199 height 812
click at [1475, 31] on icon at bounding box center [1473, 27] width 12 height 12
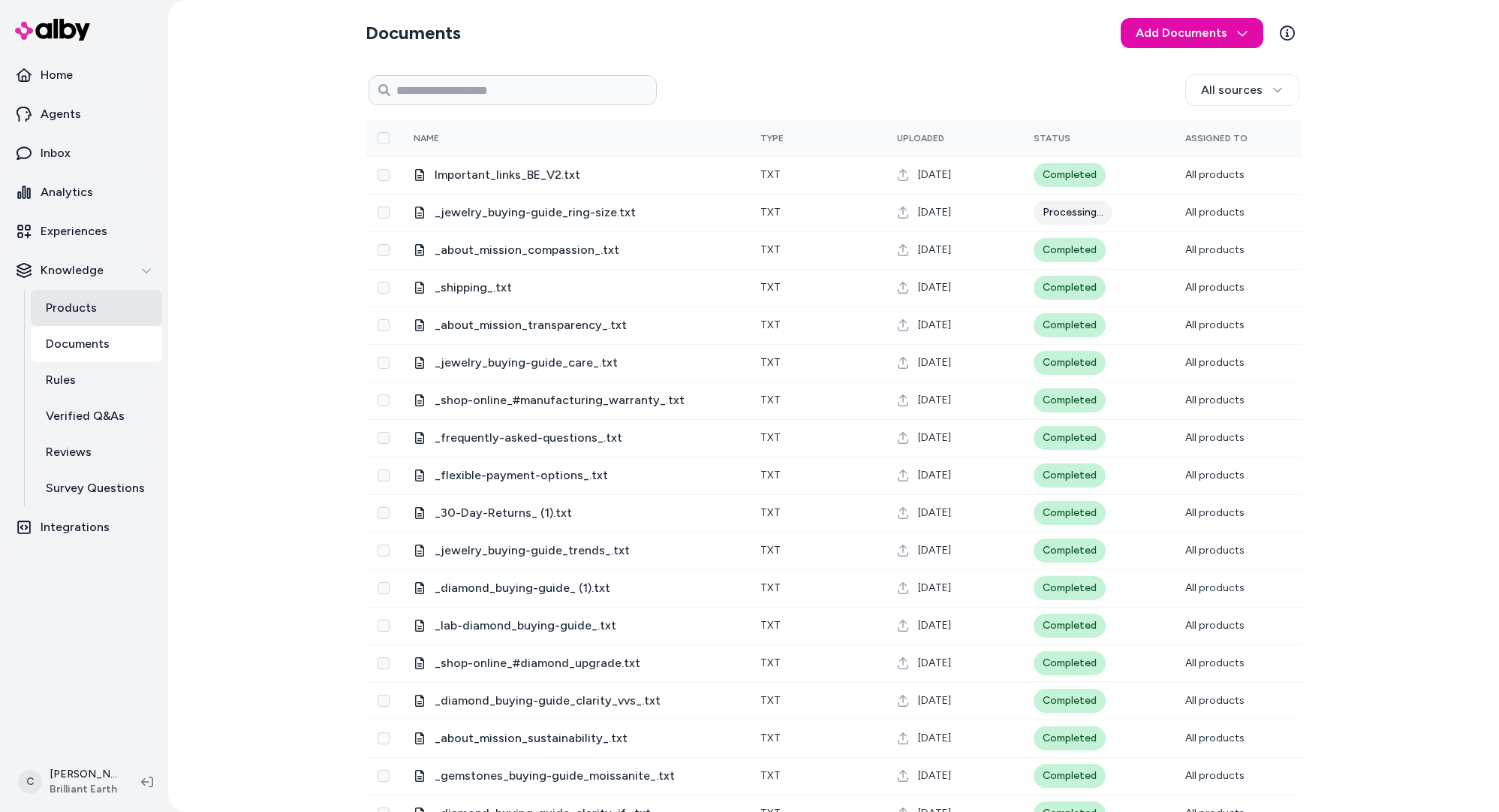
click at [82, 321] on link "Products" at bounding box center [97, 308] width 131 height 36
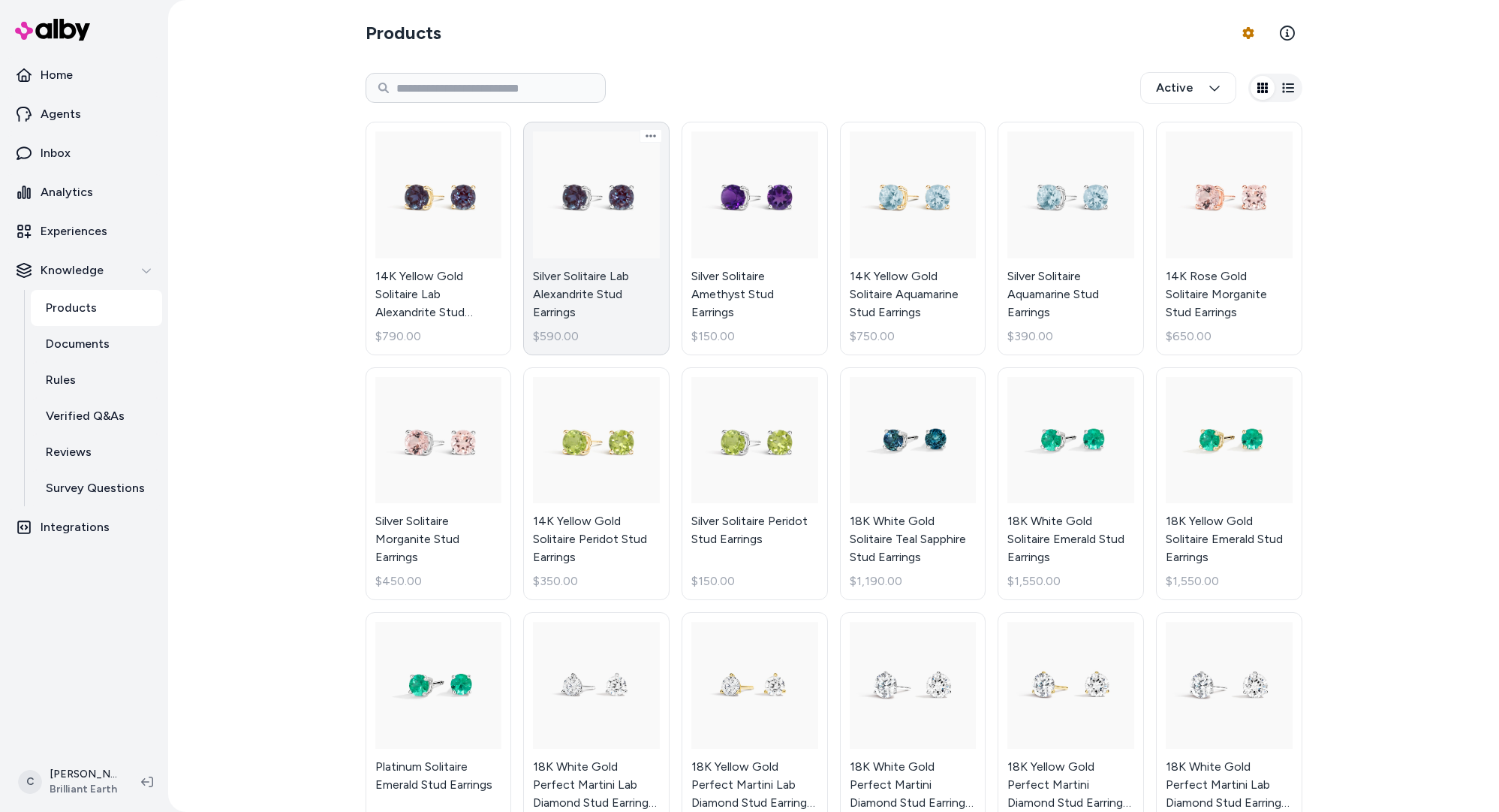
click at [618, 316] on link "Silver Solitaire Lab Alexandrite Stud Earrings $590.00" at bounding box center [597, 237] width 147 height 234
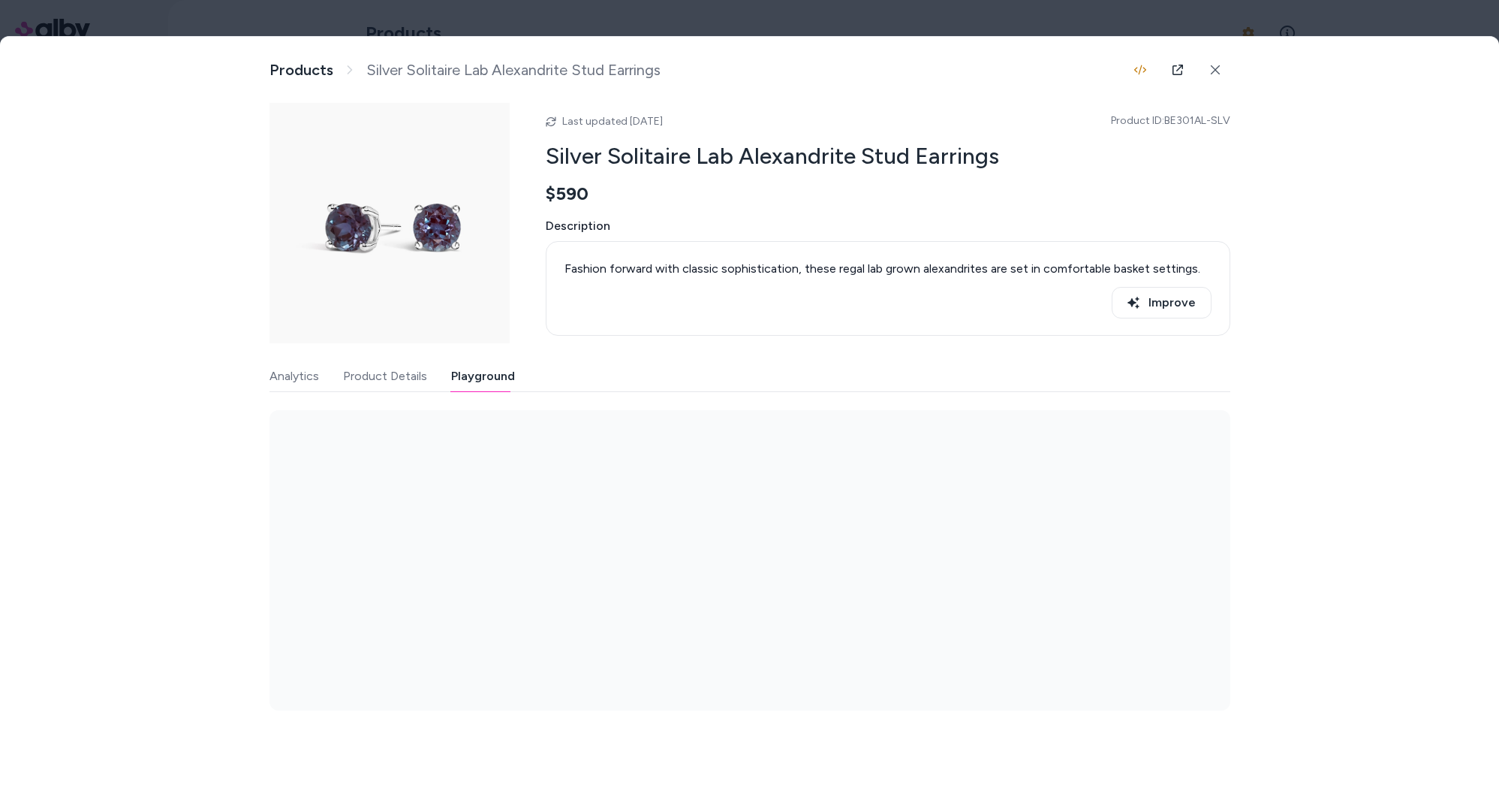
click at [506, 384] on button "Playground" at bounding box center [483, 376] width 64 height 30
click at [640, 539] on input at bounding box center [711, 530] width 395 height 18
type input "**********"
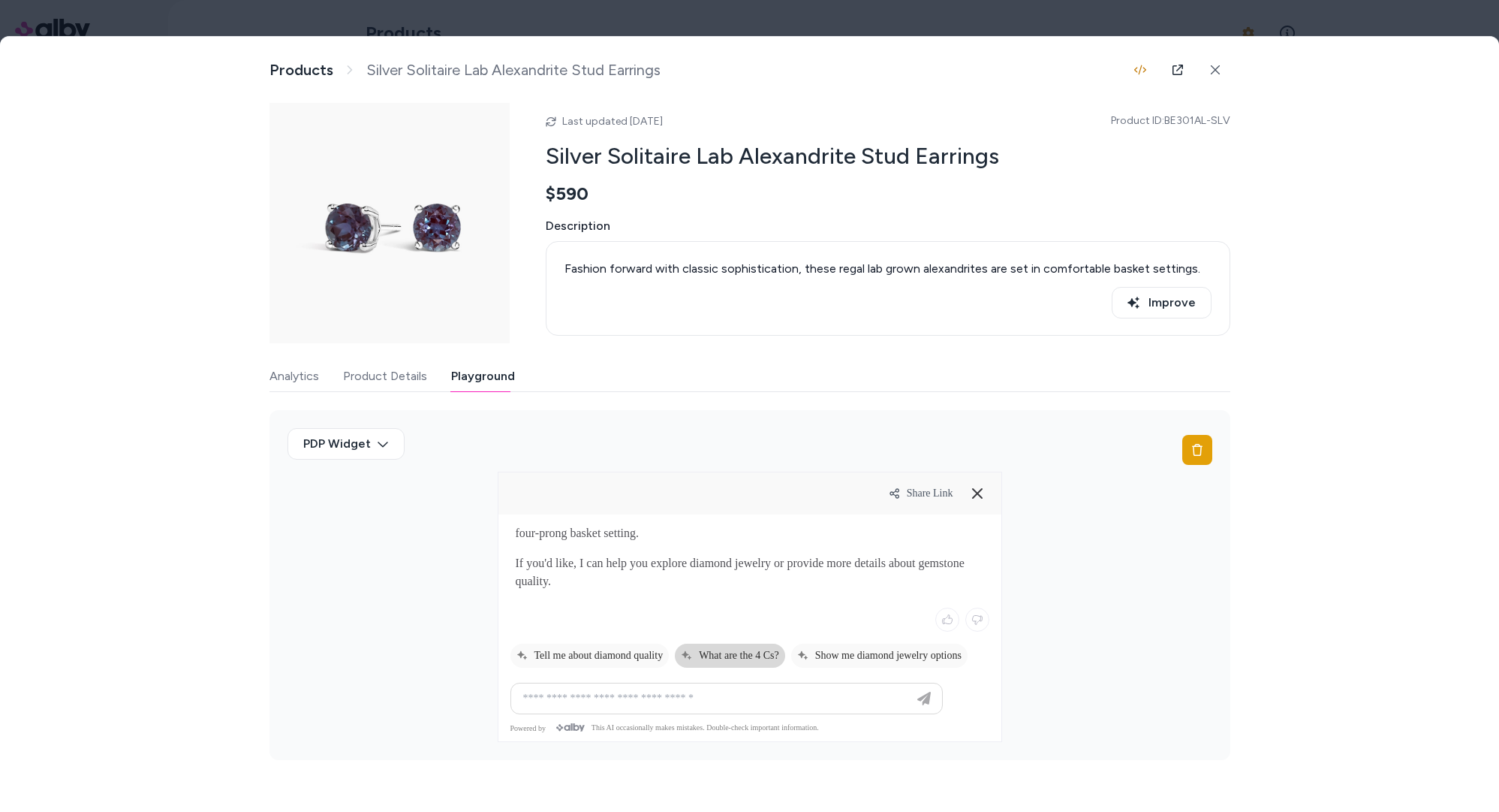
click at [746, 650] on span "What are the 4 Cs?" at bounding box center [730, 656] width 99 height 12
type input "**********"
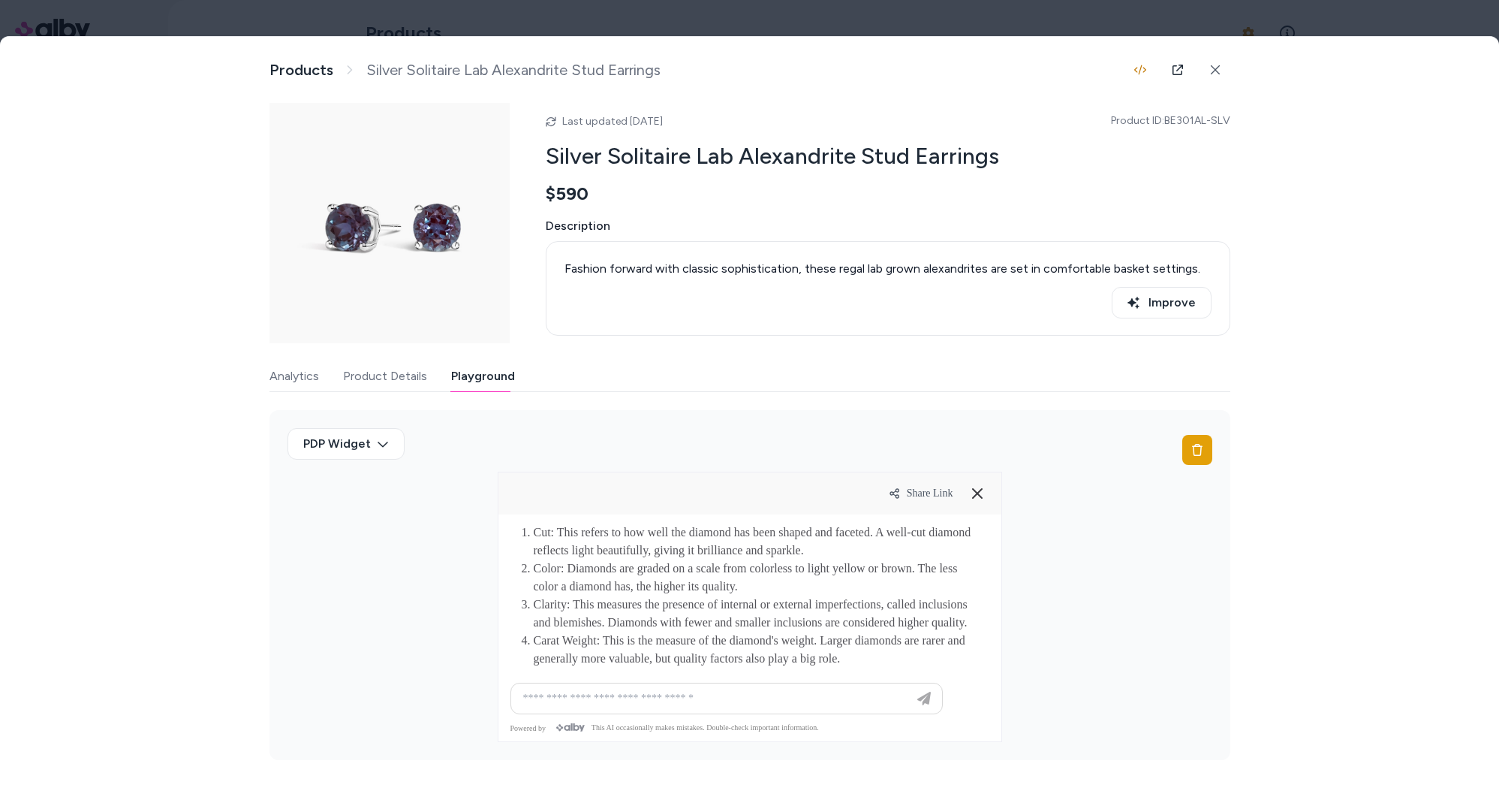
scroll to position [587, 0]
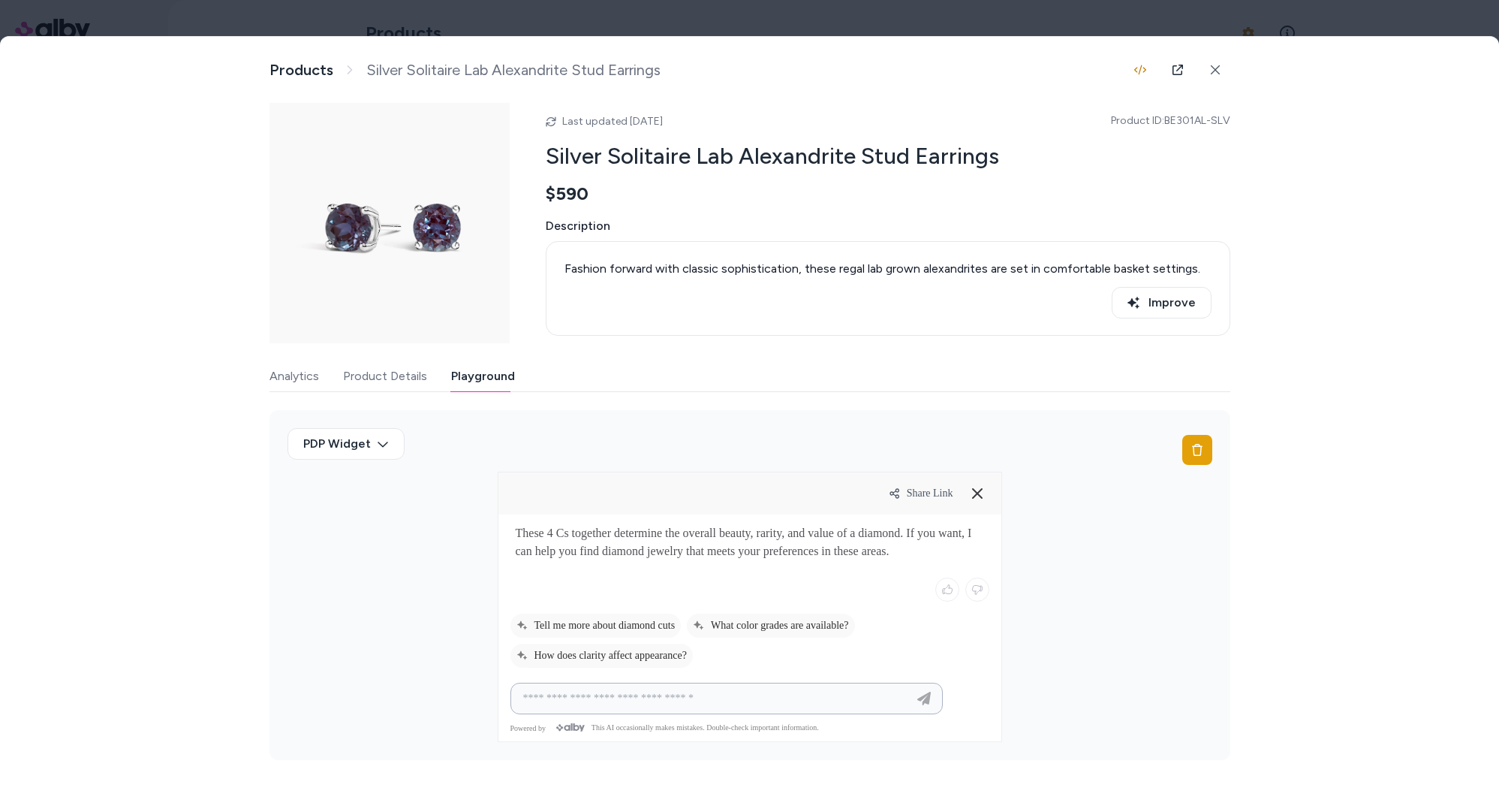
drag, startPoint x: 693, startPoint y: 693, endPoint x: 703, endPoint y: 691, distance: 10.2
click at [693, 693] on input at bounding box center [711, 698] width 395 height 18
click at [975, 497] on icon at bounding box center [977, 493] width 18 height 18
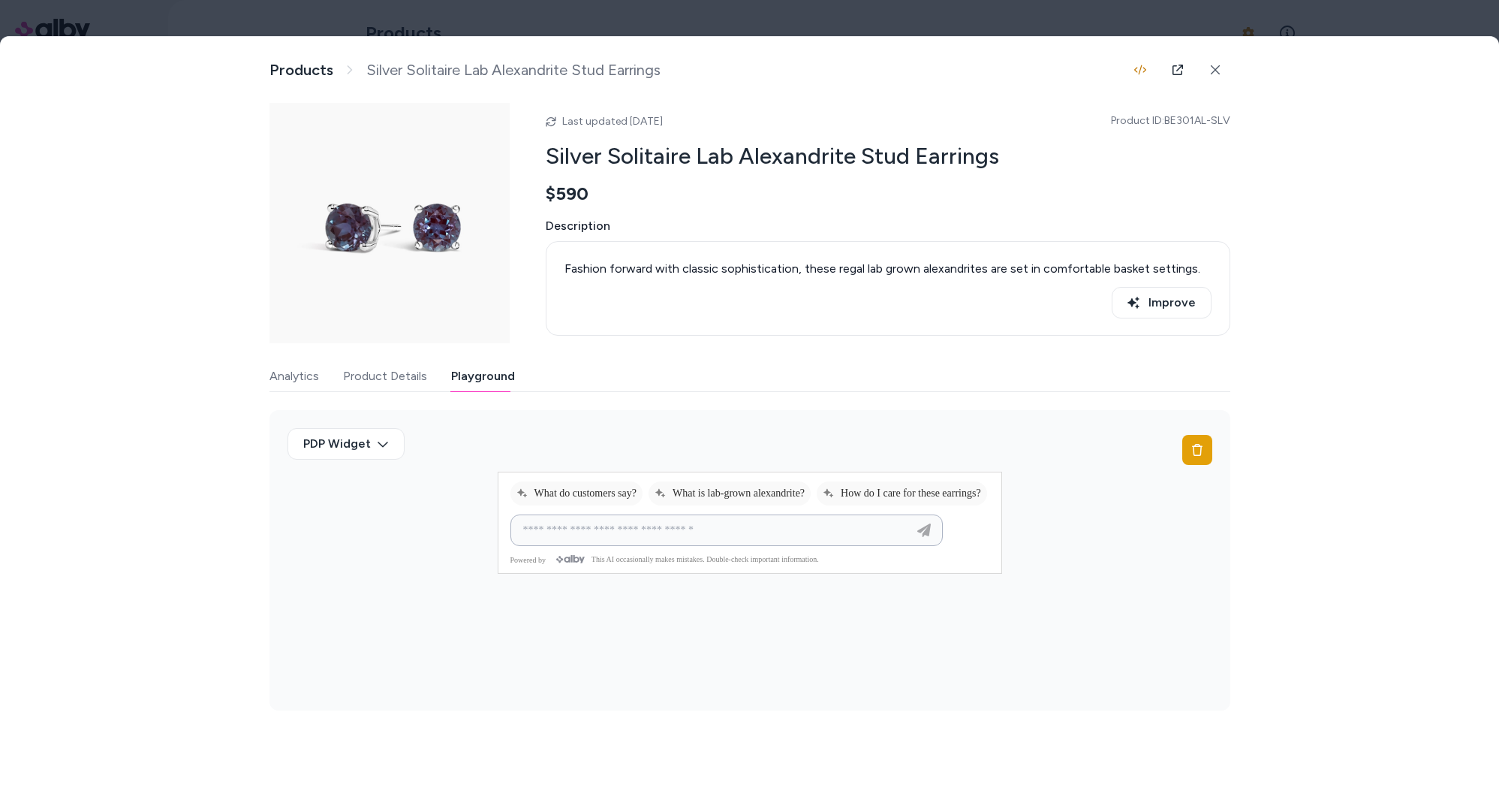
click at [780, 539] on input at bounding box center [711, 530] width 395 height 18
click at [1192, 4] on div at bounding box center [750, 406] width 1499 height 812
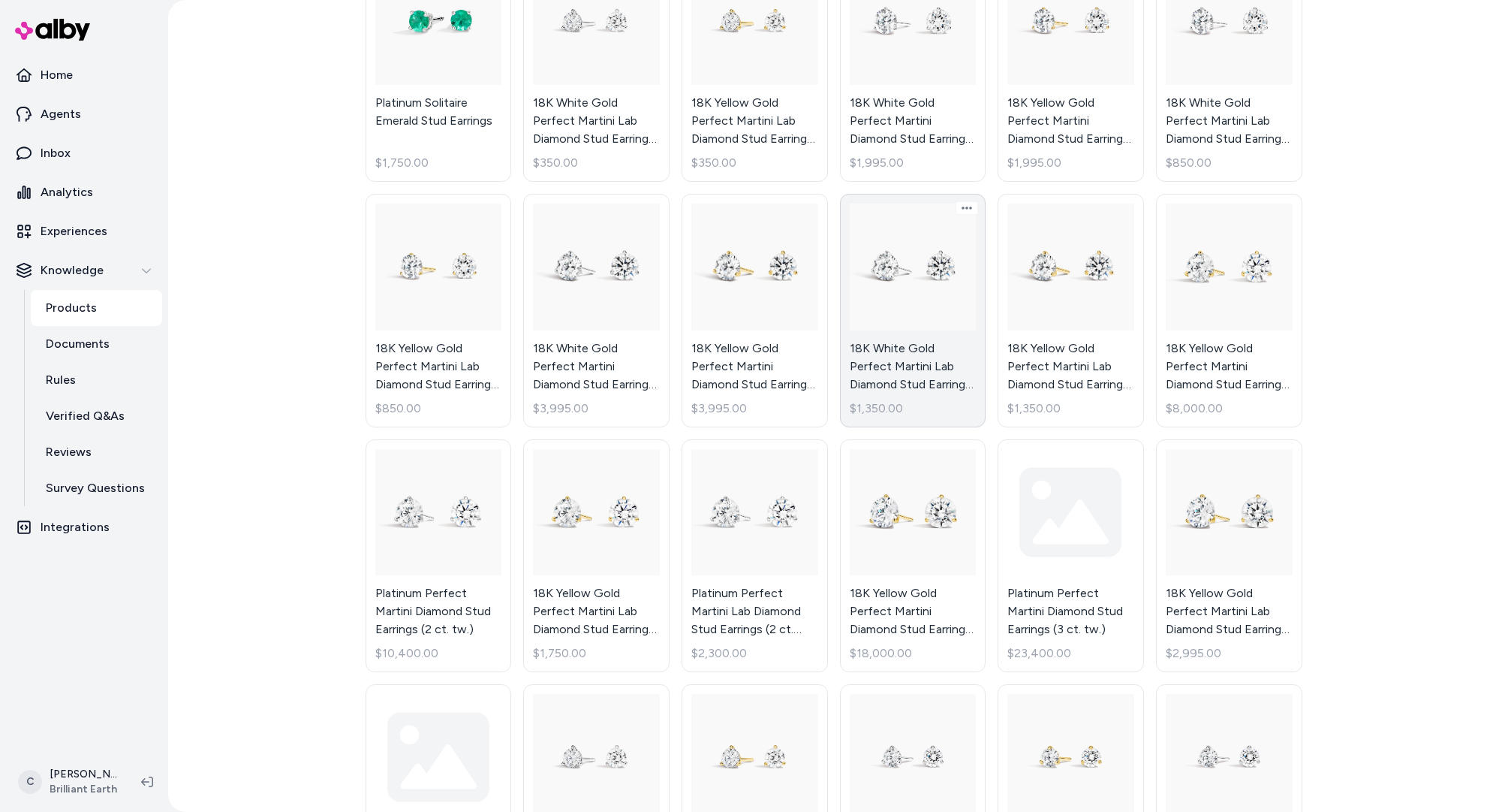
click at [894, 313] on link "18K White Gold Perfect Martini Lab Diamond Stud Earrings (1 1/2 ct. tw.) $1,350…" at bounding box center [914, 310] width 147 height 234
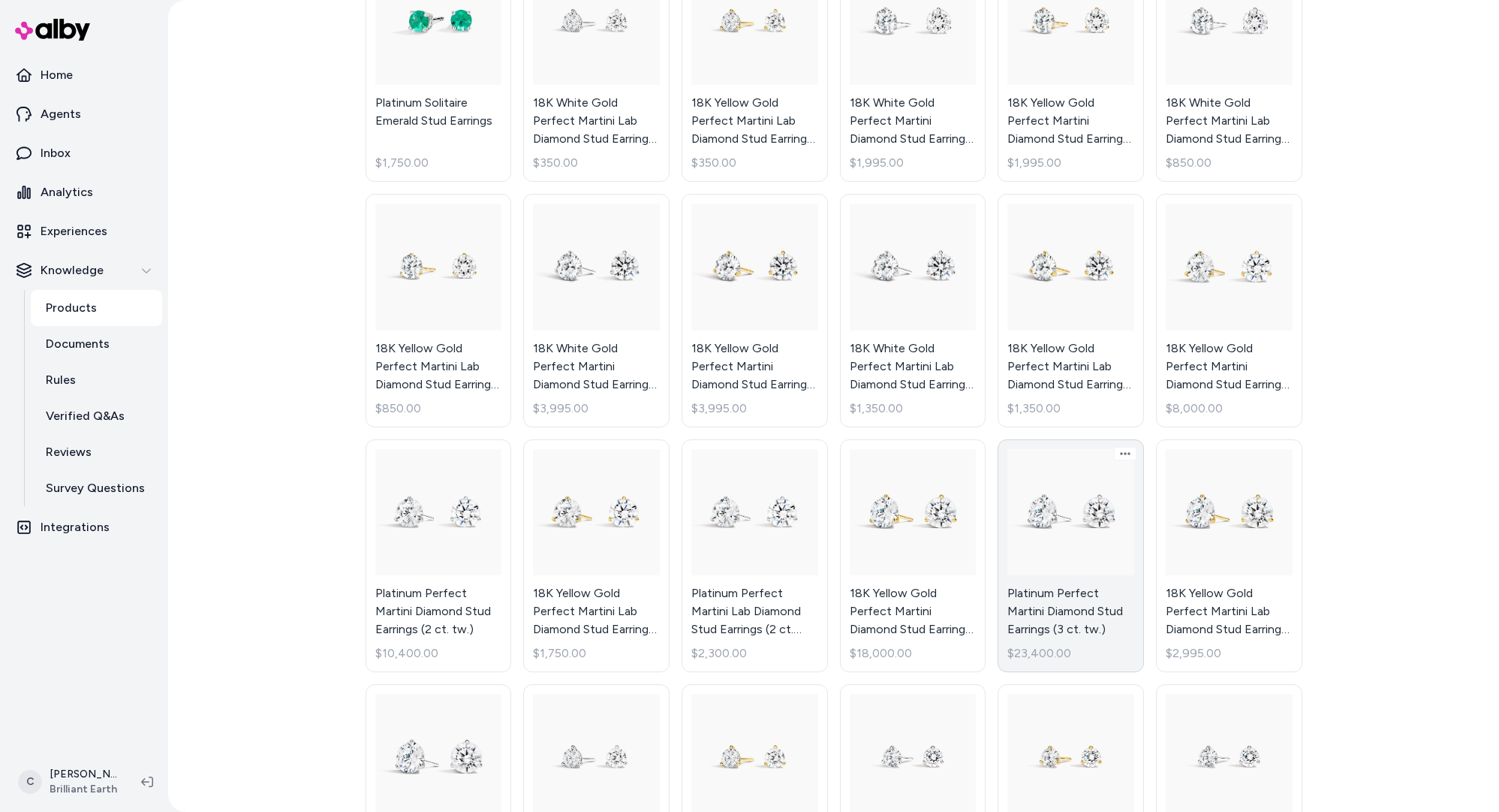
scroll to position [655, 0]
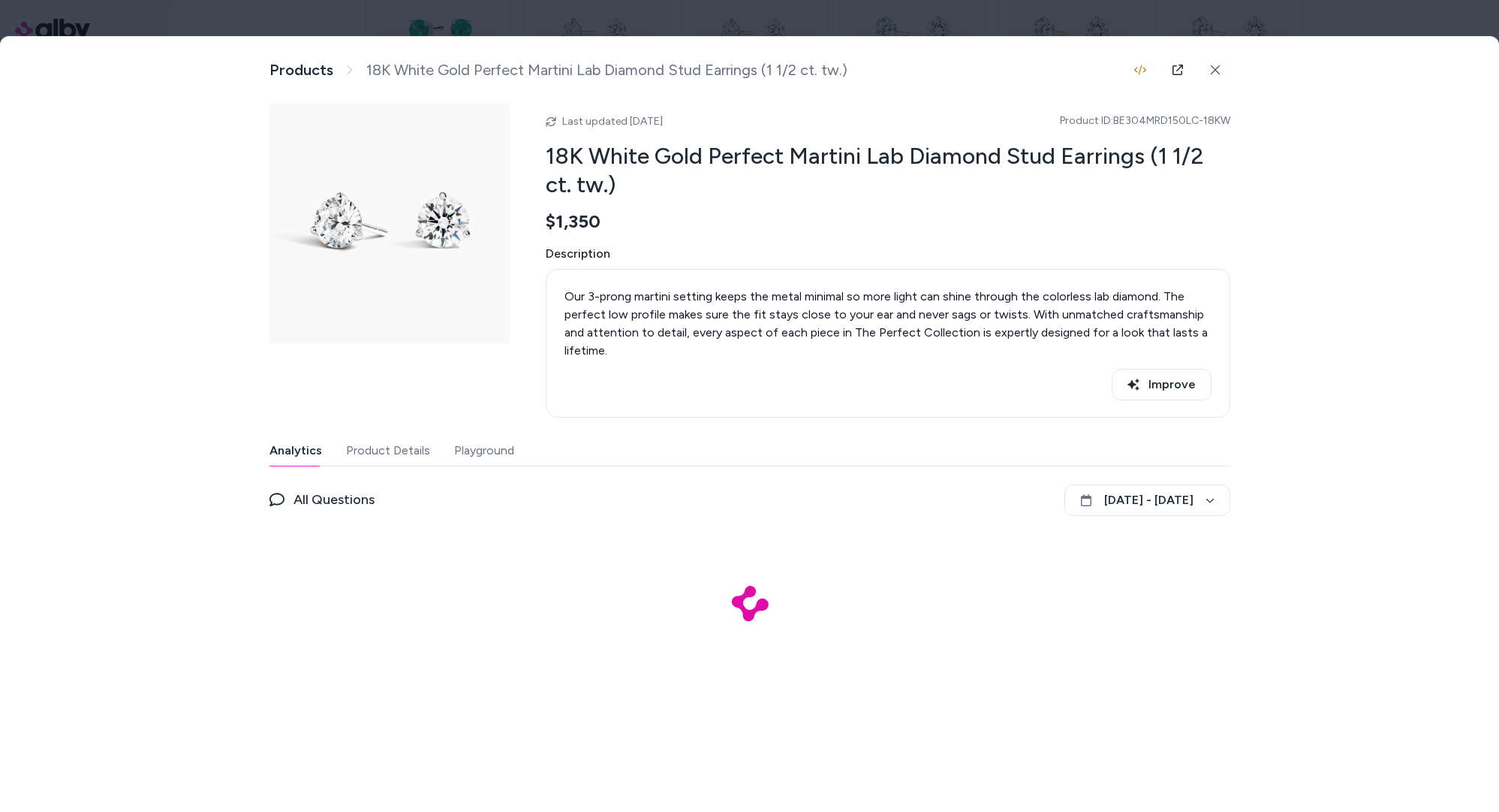
click at [497, 452] on button "Playground" at bounding box center [484, 450] width 60 height 30
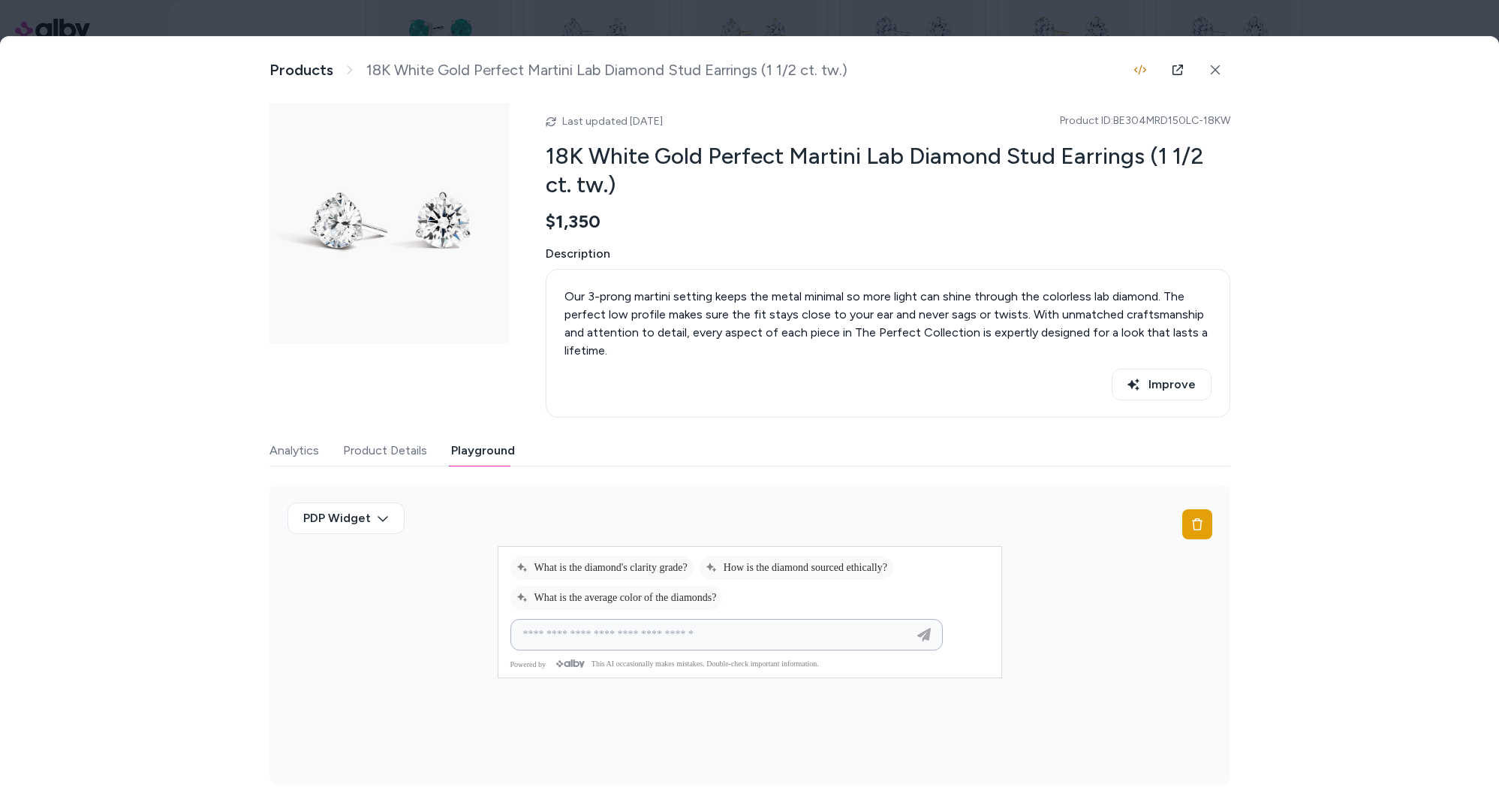
click at [719, 643] on input at bounding box center [711, 634] width 395 height 18
click at [746, 637] on input at bounding box center [711, 634] width 395 height 18
type input "**********"
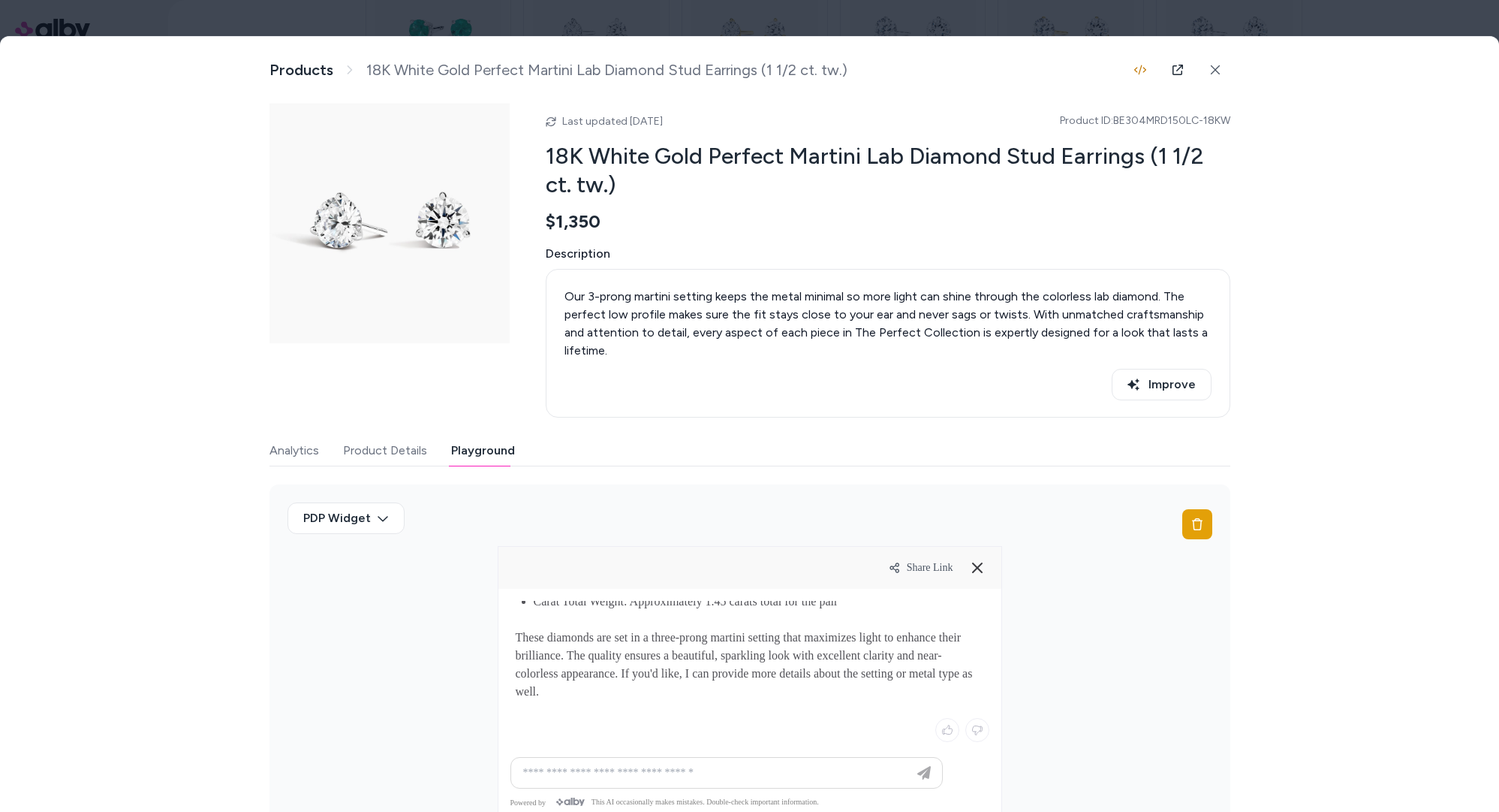
scroll to position [12, 0]
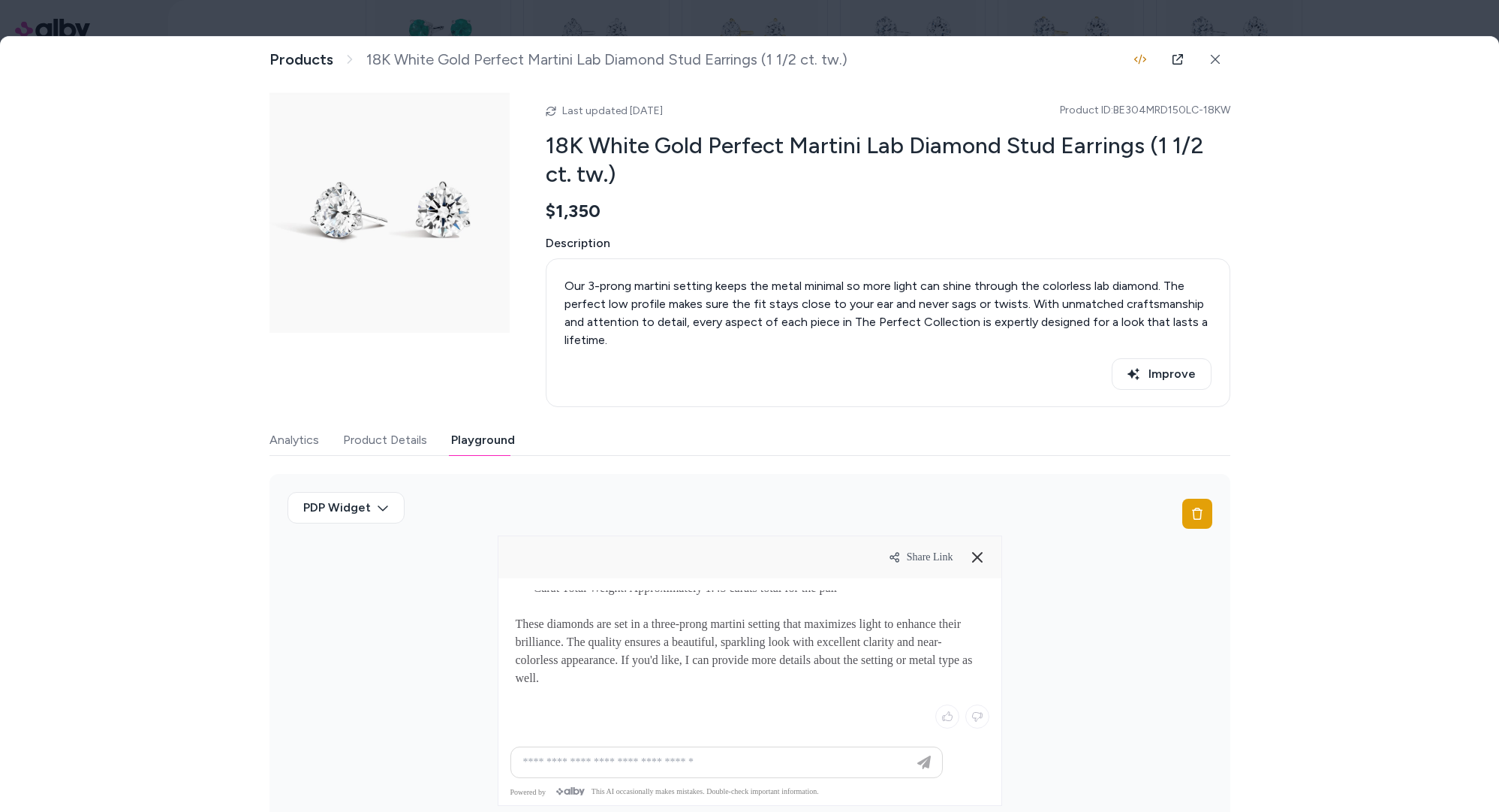
click at [705, 748] on div at bounding box center [726, 762] width 425 height 30
click at [732, 780] on div at bounding box center [750, 683] width 503 height 209
click at [730, 748] on div at bounding box center [726, 762] width 425 height 30
click at [731, 750] on div at bounding box center [726, 762] width 425 height 30
click at [730, 753] on input at bounding box center [711, 762] width 395 height 18
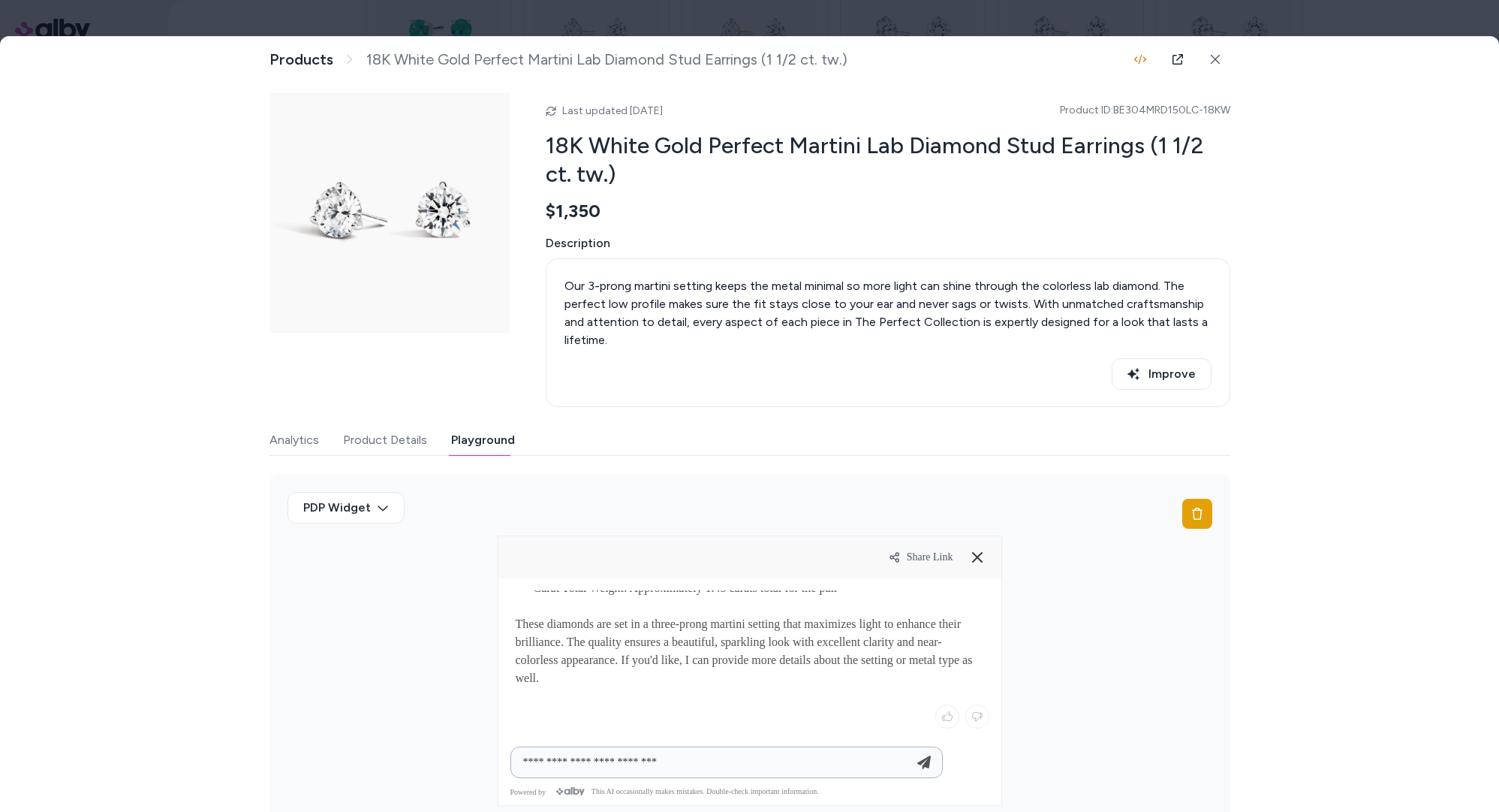
type input "**********"
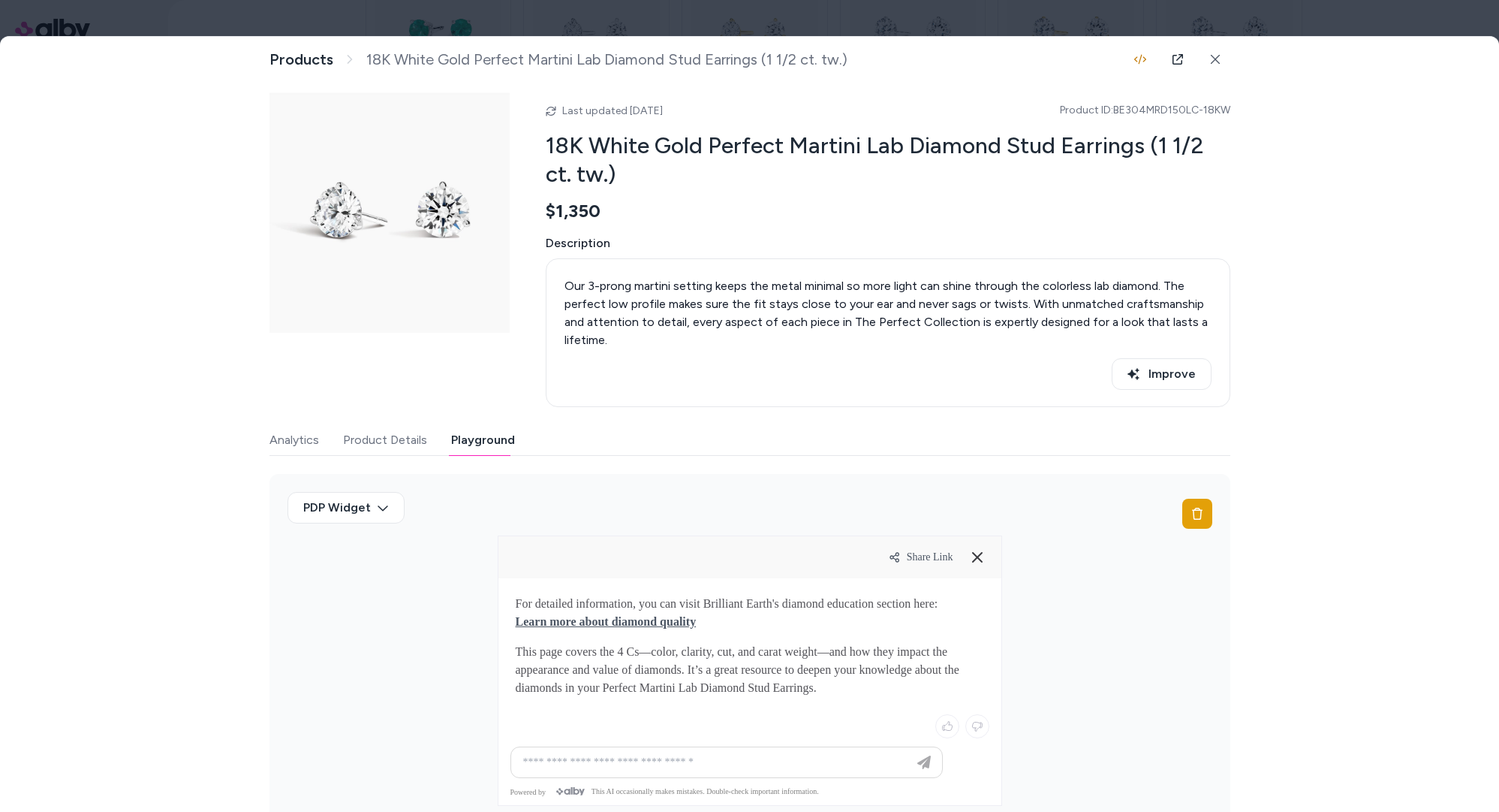
scroll to position [414, 0]
click at [637, 612] on link "Learn more about diamond quality" at bounding box center [606, 614] width 181 height 13
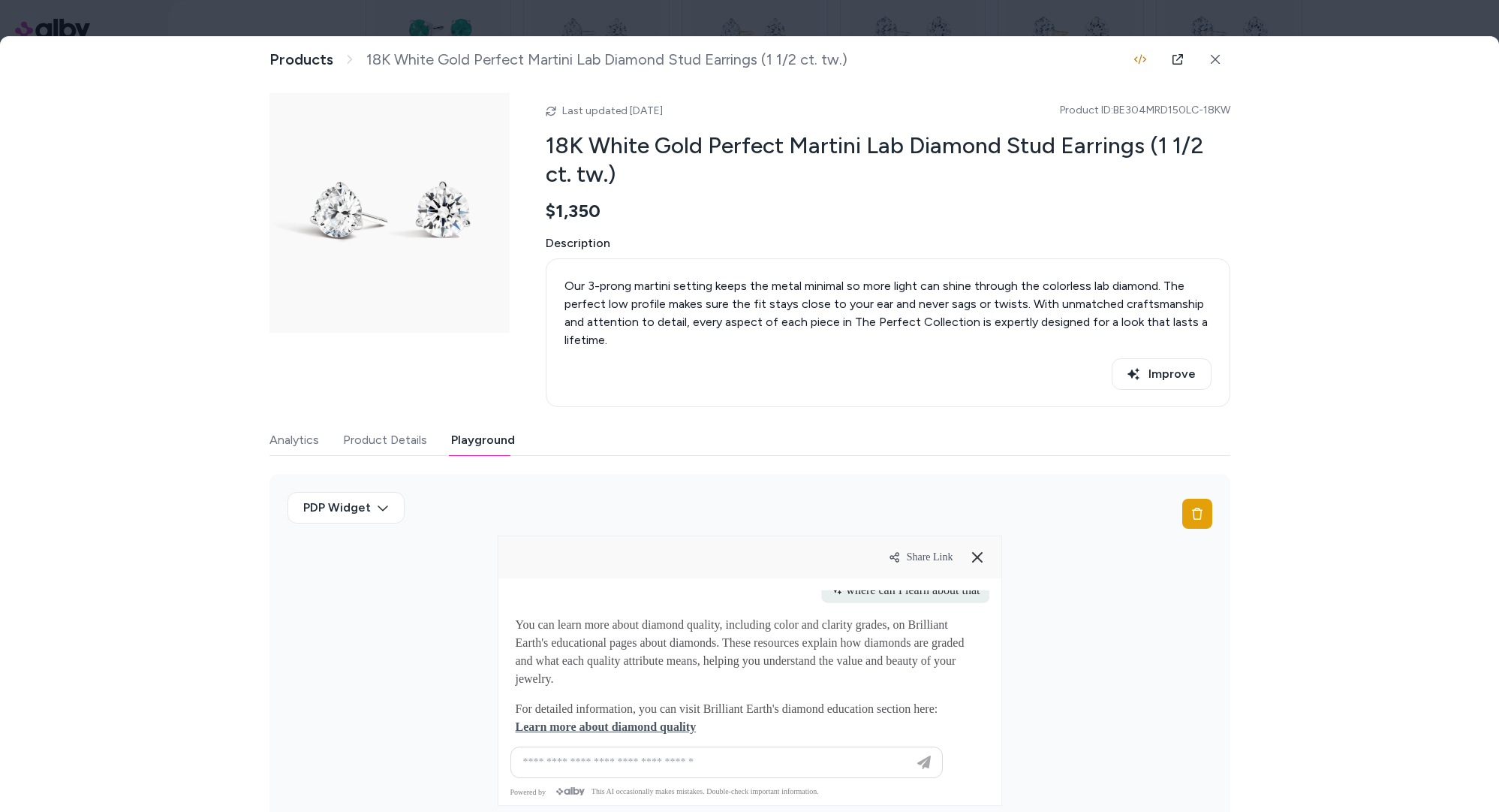
scroll to position [321, 0]
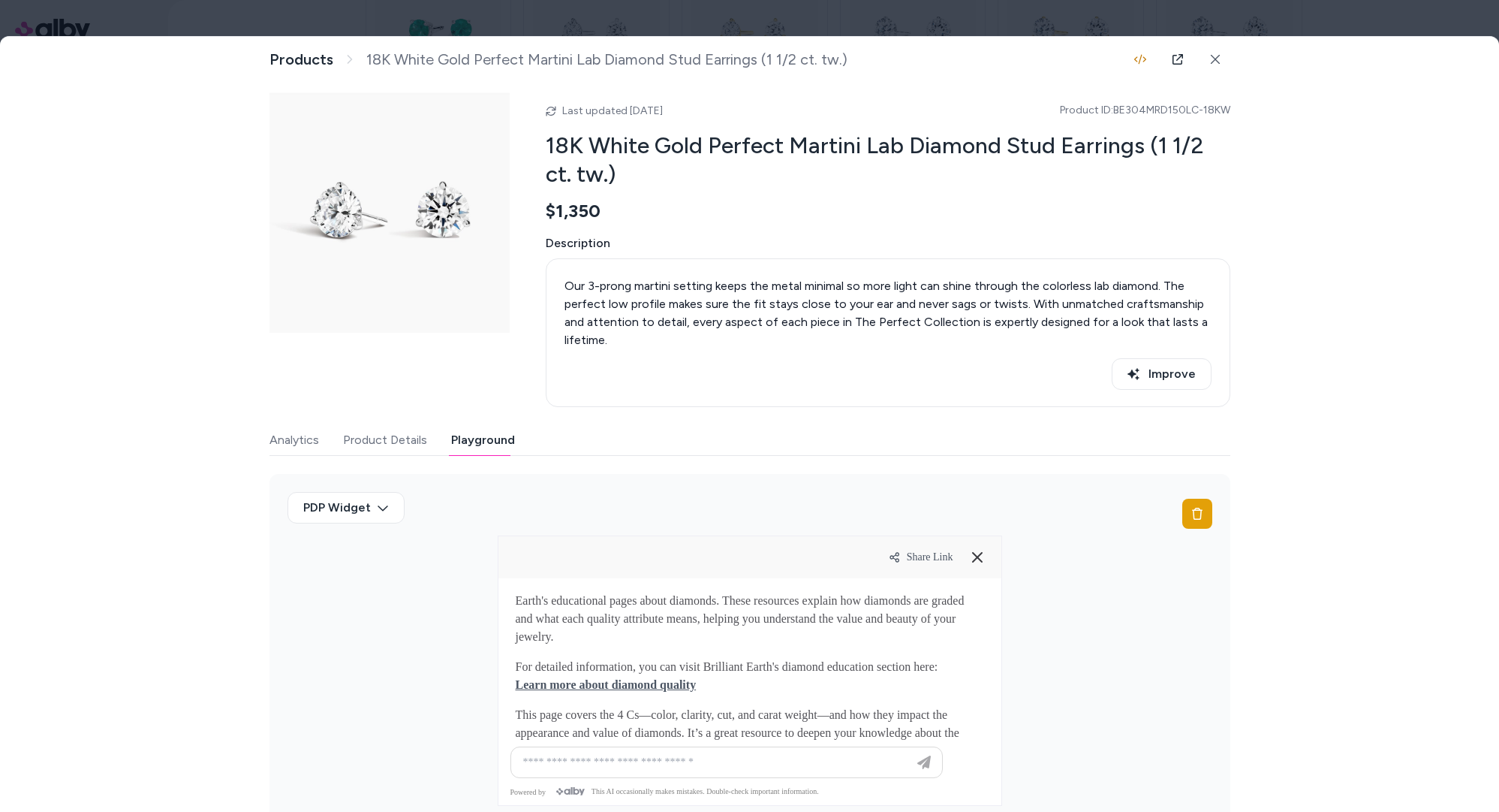
click at [927, 556] on span "Share Link" at bounding box center [930, 557] width 47 height 12
click at [912, 559] on span "Share Link" at bounding box center [930, 557] width 47 height 12
click at [1398, 6] on div at bounding box center [750, 406] width 1499 height 812
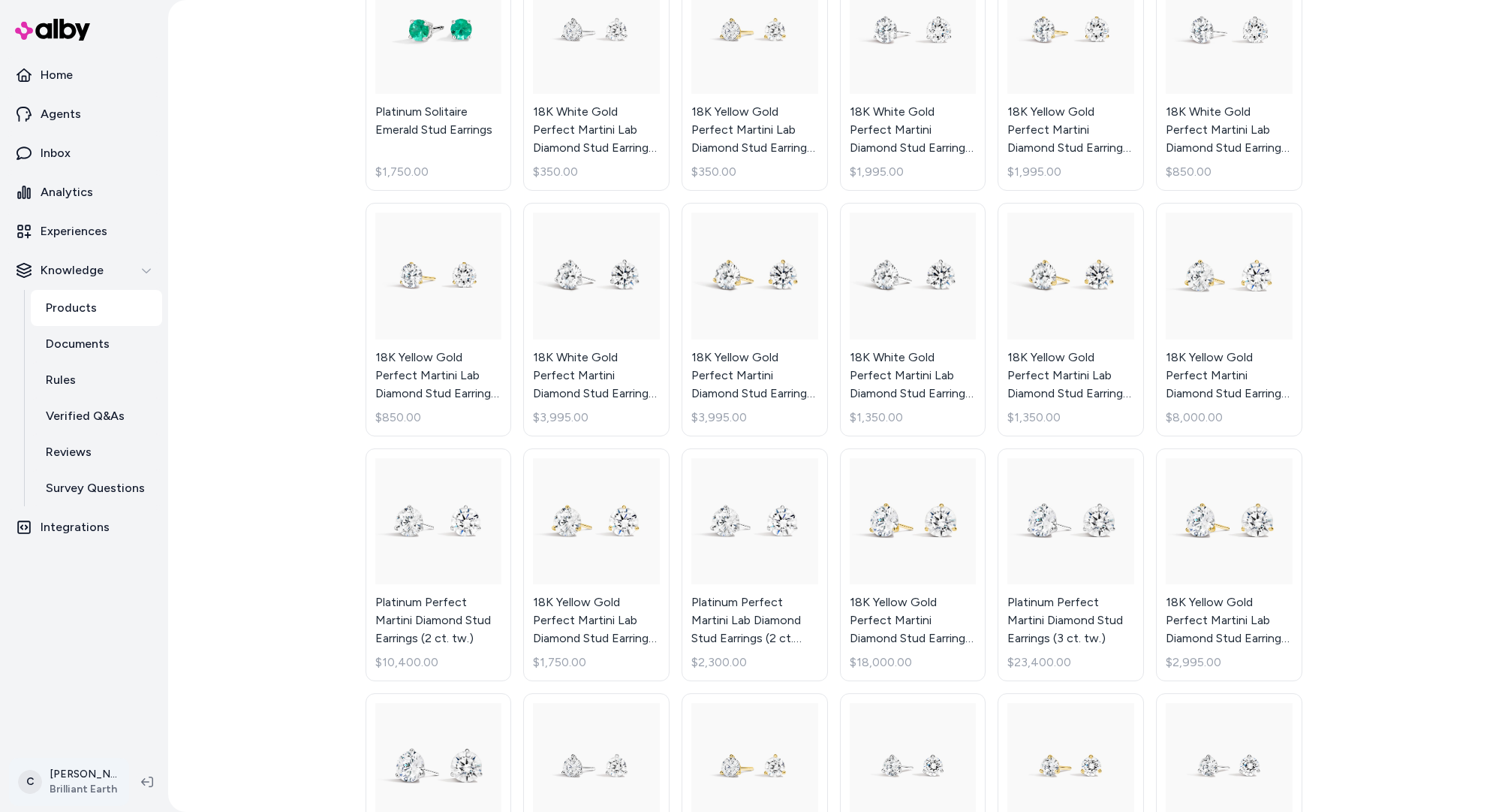
click at [69, 788] on html "Home Agents Inbox Analytics Experiences Knowledge Products Documents Rules Veri…" at bounding box center [750, 406] width 1499 height 812
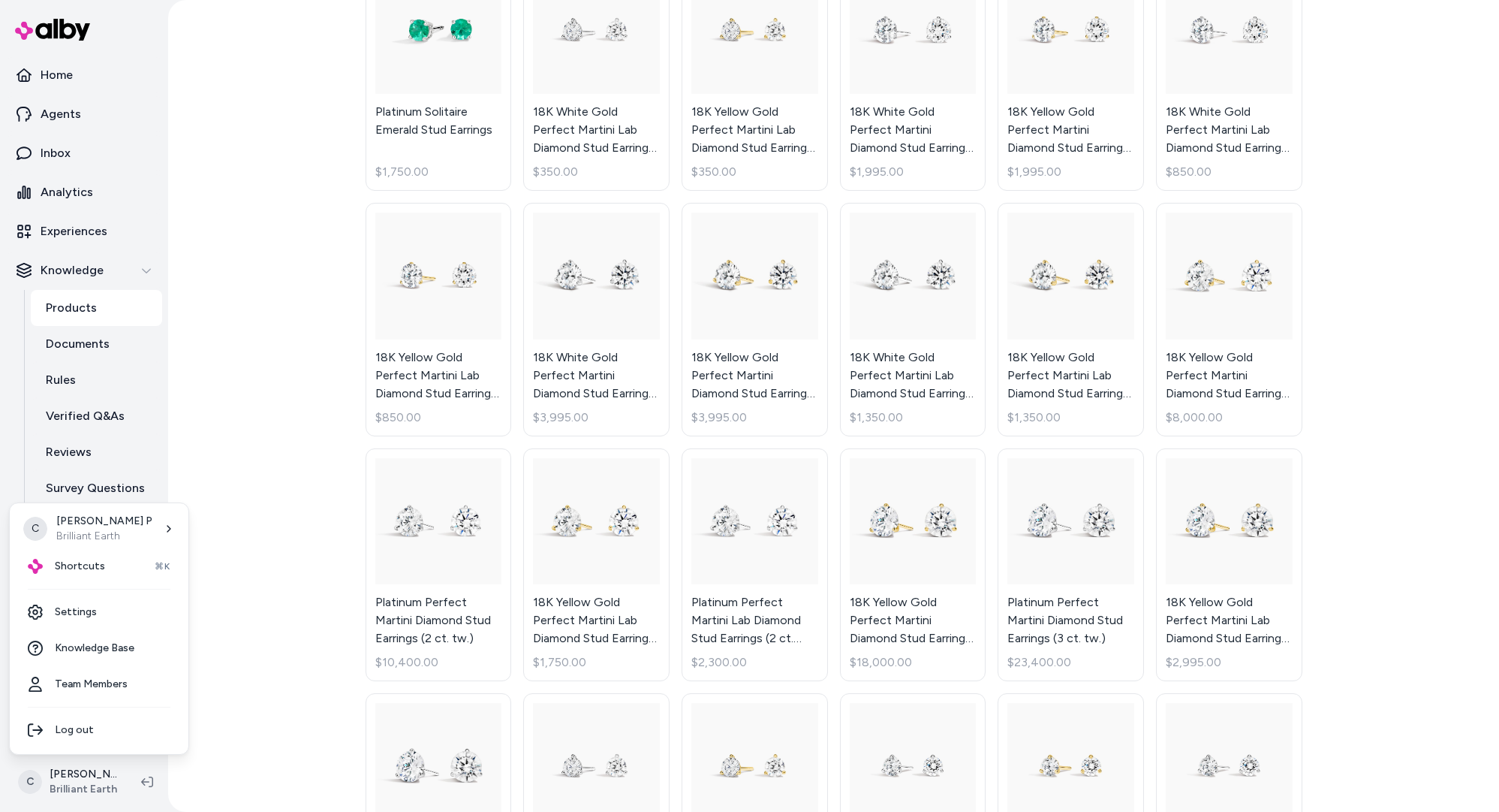
click at [310, 364] on html "Home Agents Inbox Analytics Experiences Knowledge Products Documents Rules Veri…" at bounding box center [750, 406] width 1499 height 812
